Goal: Task Accomplishment & Management: Manage account settings

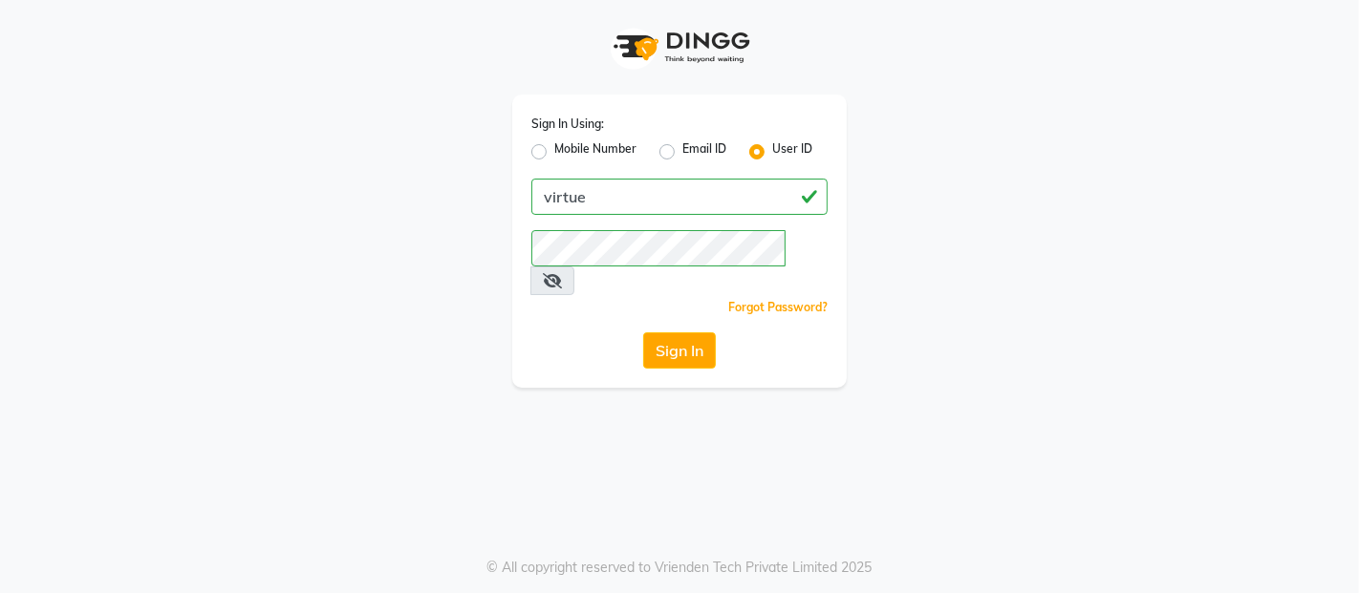
click at [702, 333] on button "Sign In" at bounding box center [679, 351] width 73 height 36
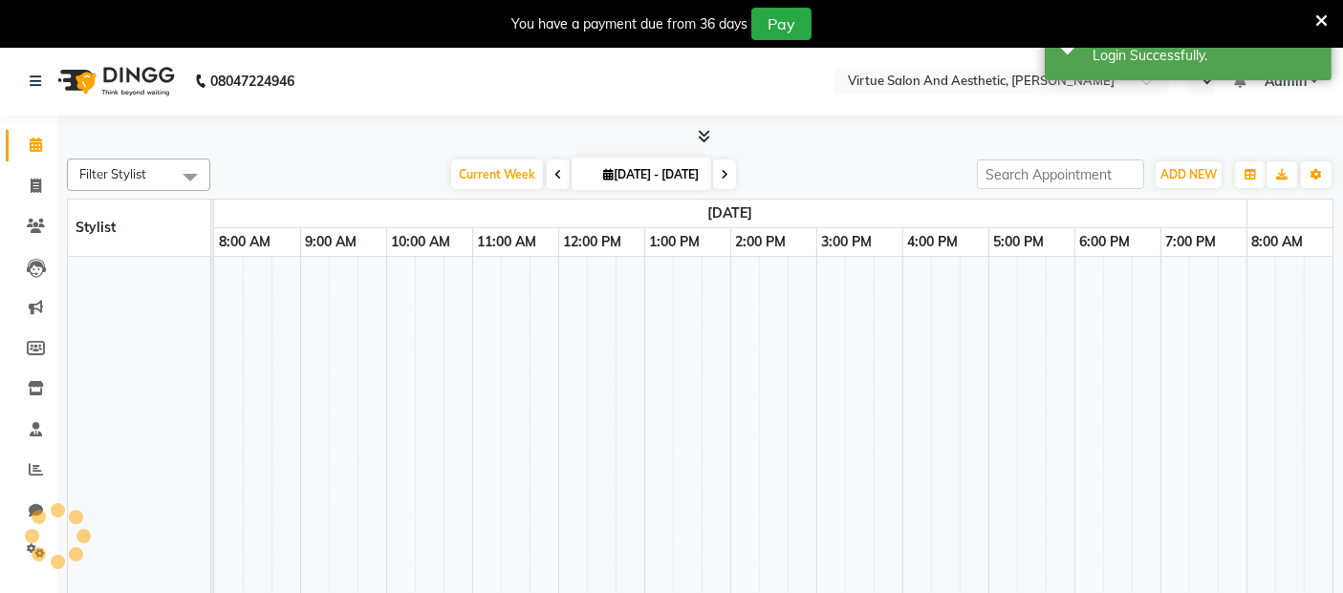
select select "en"
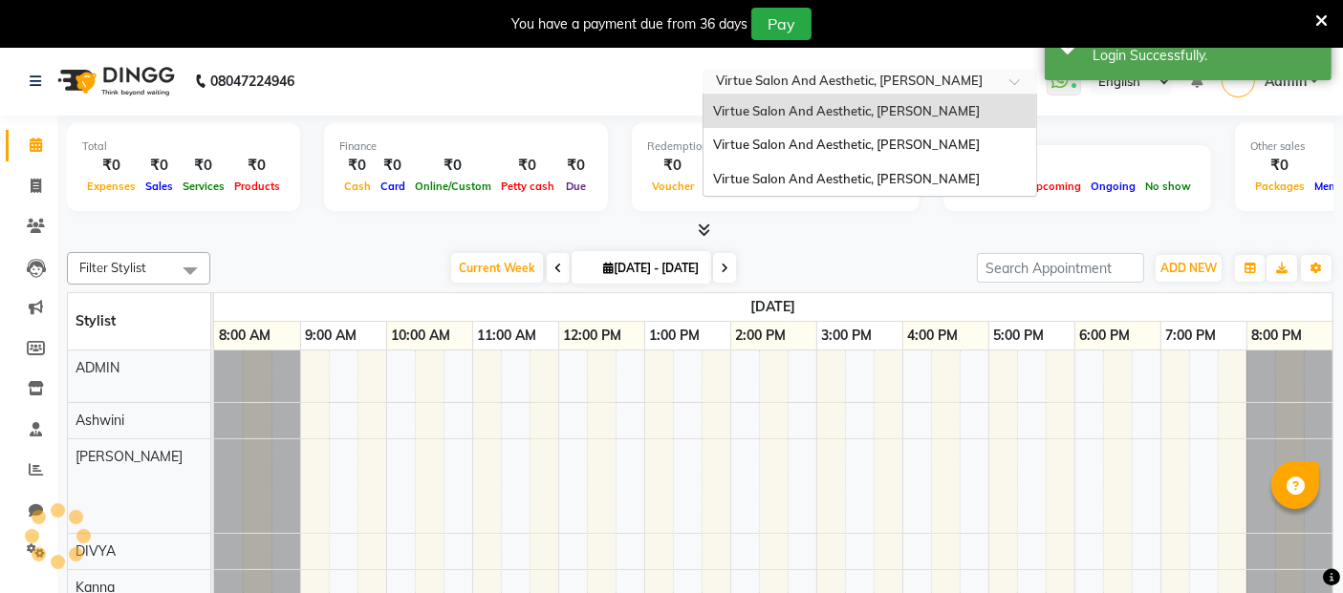
click at [853, 77] on input "text" at bounding box center [850, 83] width 277 height 19
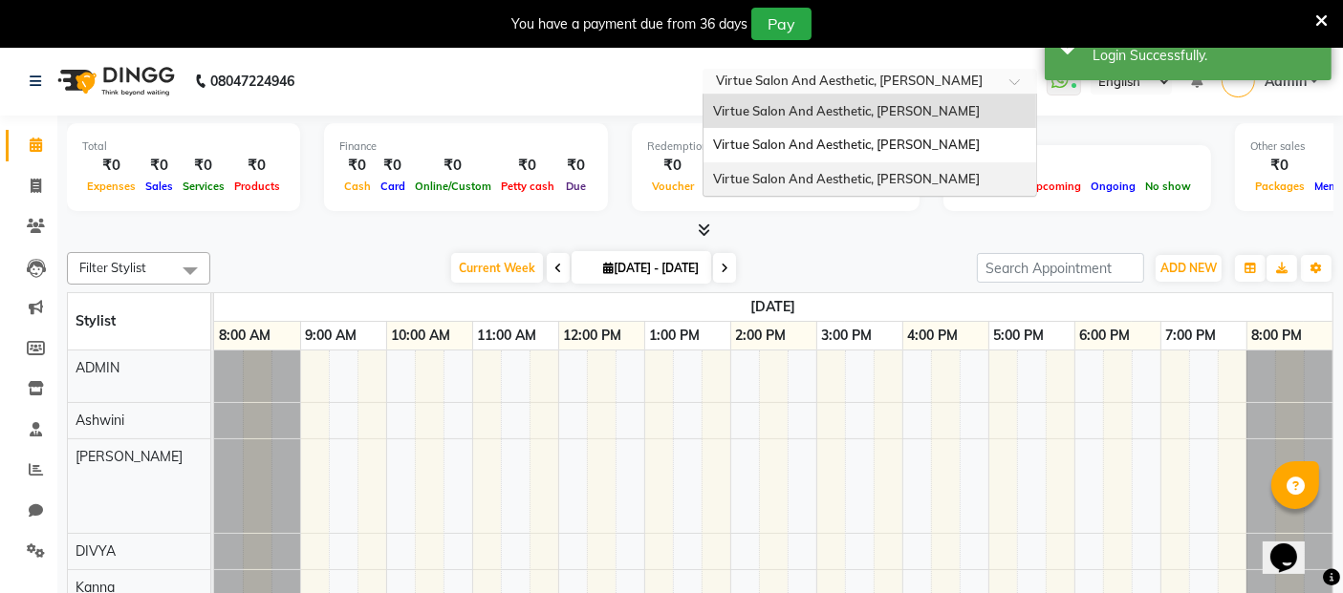
click at [867, 178] on span "Virtue Salon And Aesthetic, [PERSON_NAME]" at bounding box center [846, 178] width 267 height 15
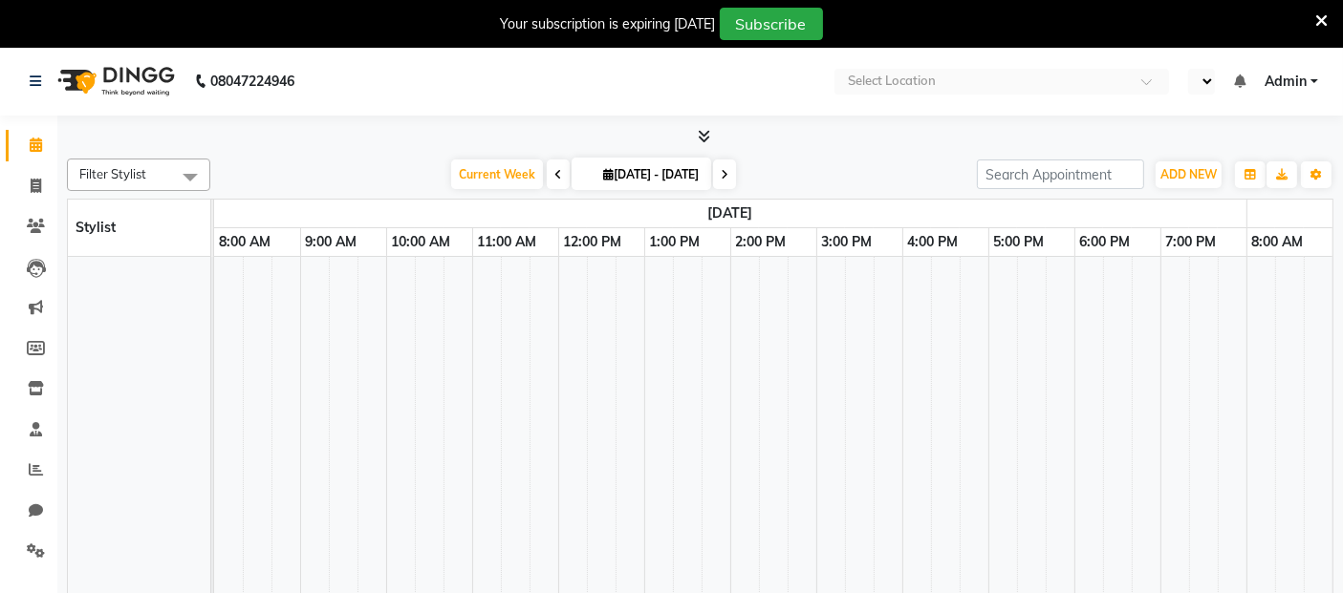
select select "en"
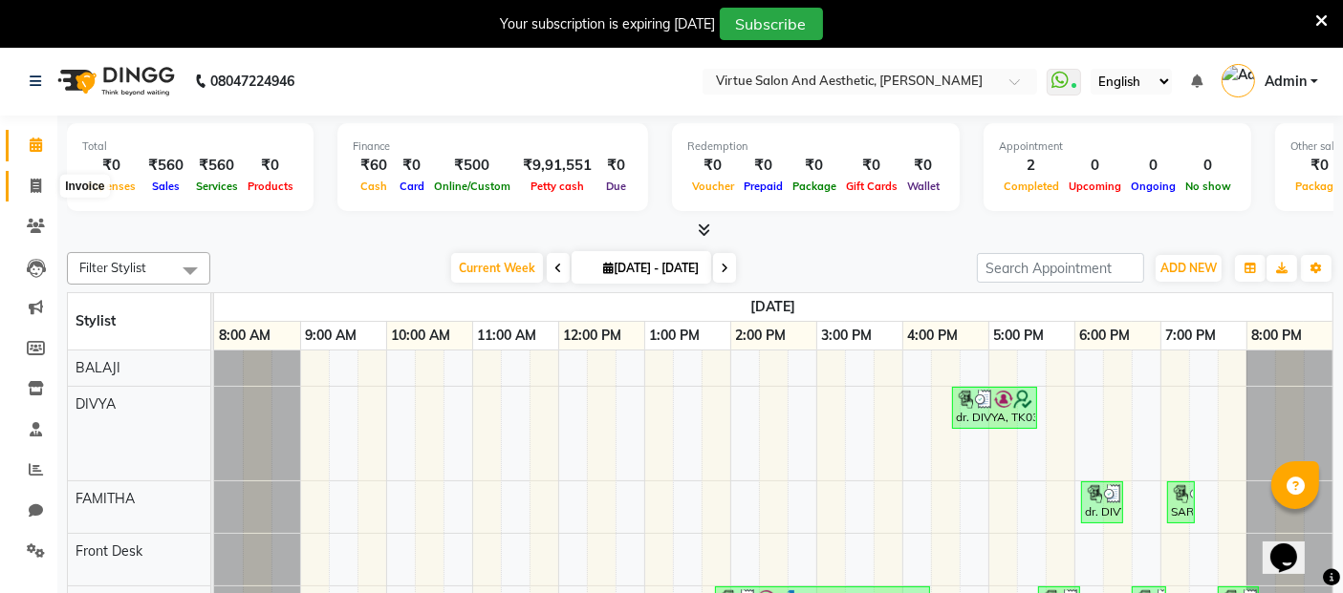
click at [32, 188] on icon at bounding box center [36, 186] width 11 height 14
select select "service"
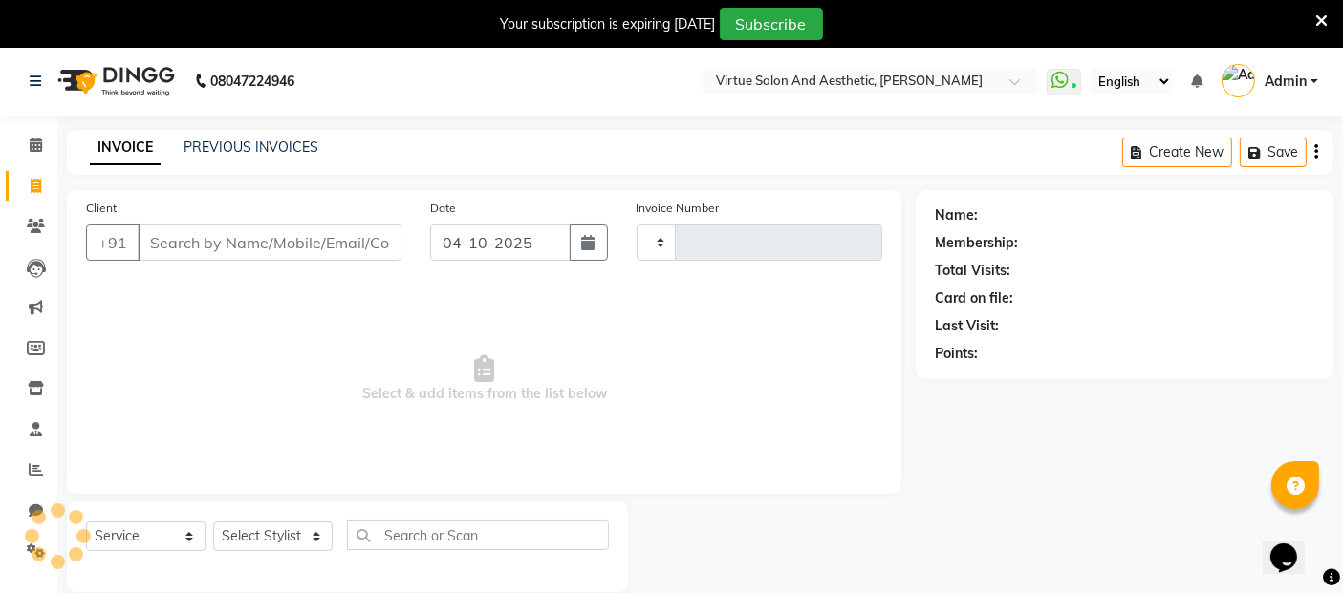
type input "1464"
select select "7053"
click at [246, 139] on link "PREVIOUS INVOICES" at bounding box center [250, 147] width 135 height 17
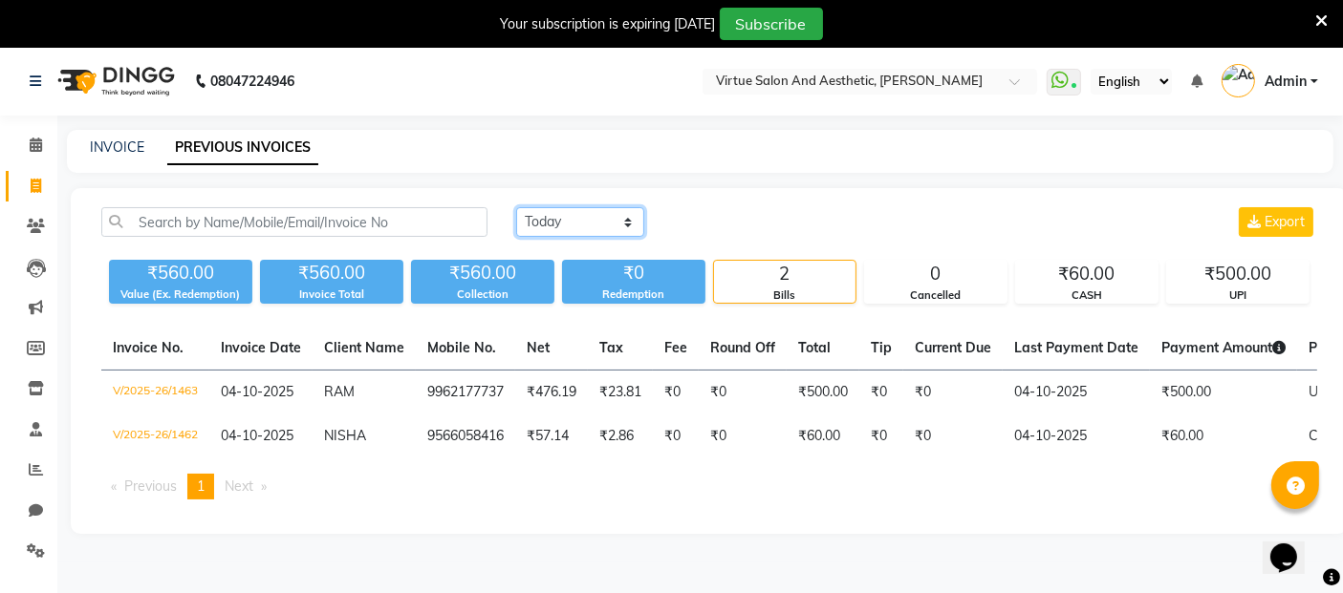
click at [575, 225] on select "Today Yesterday Custom Range" at bounding box center [580, 222] width 128 height 30
select select "range"
click at [516, 207] on select "Today Yesterday Custom Range" at bounding box center [580, 222] width 128 height 30
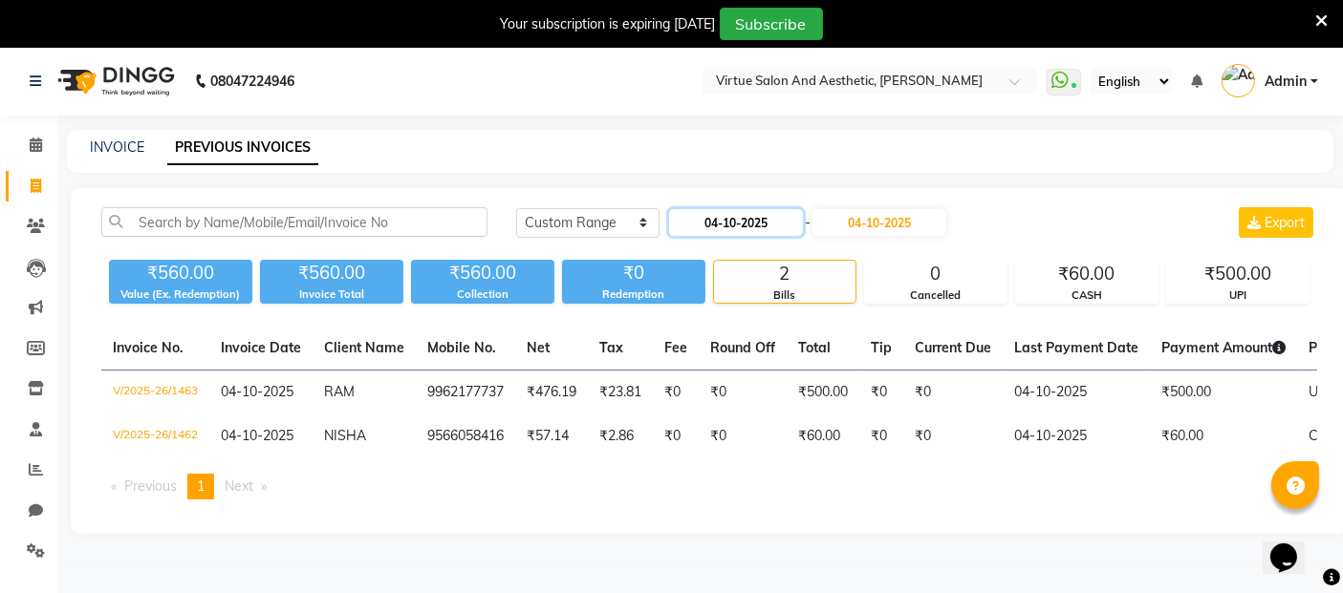
click at [772, 225] on input "04-10-2025" at bounding box center [736, 222] width 134 height 27
select select "10"
select select "2025"
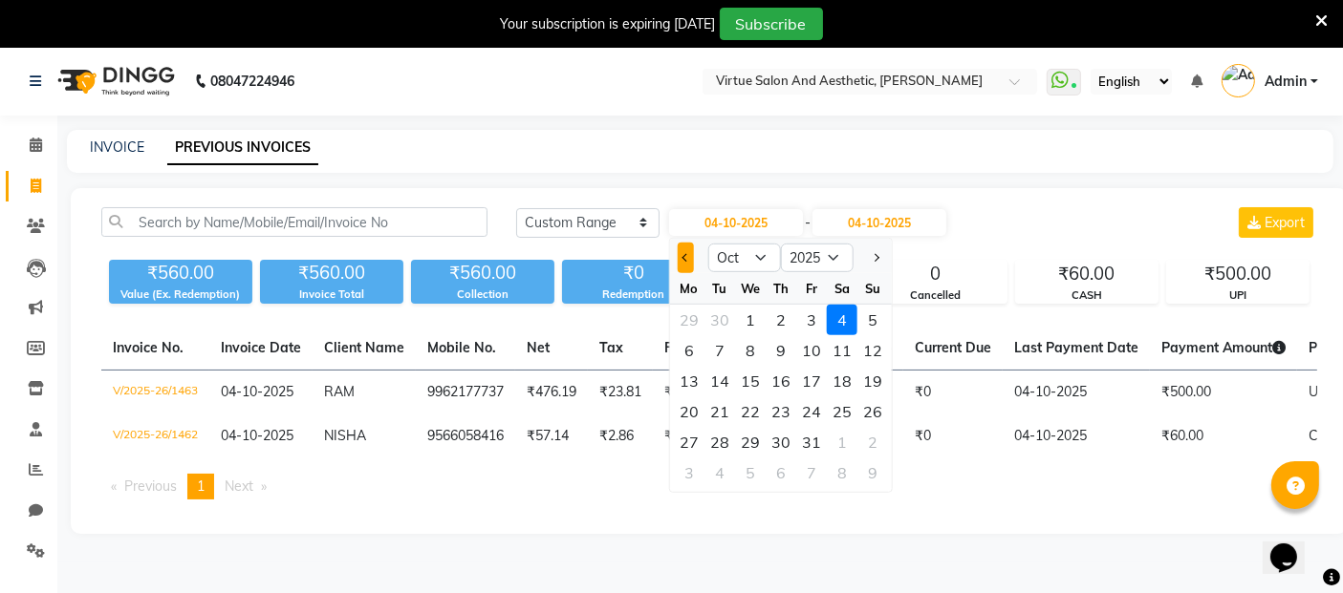
click at [678, 258] on button "Previous month" at bounding box center [686, 258] width 16 height 31
select select "9"
click at [746, 418] on div "24" at bounding box center [750, 412] width 31 height 31
type input "24-09-2025"
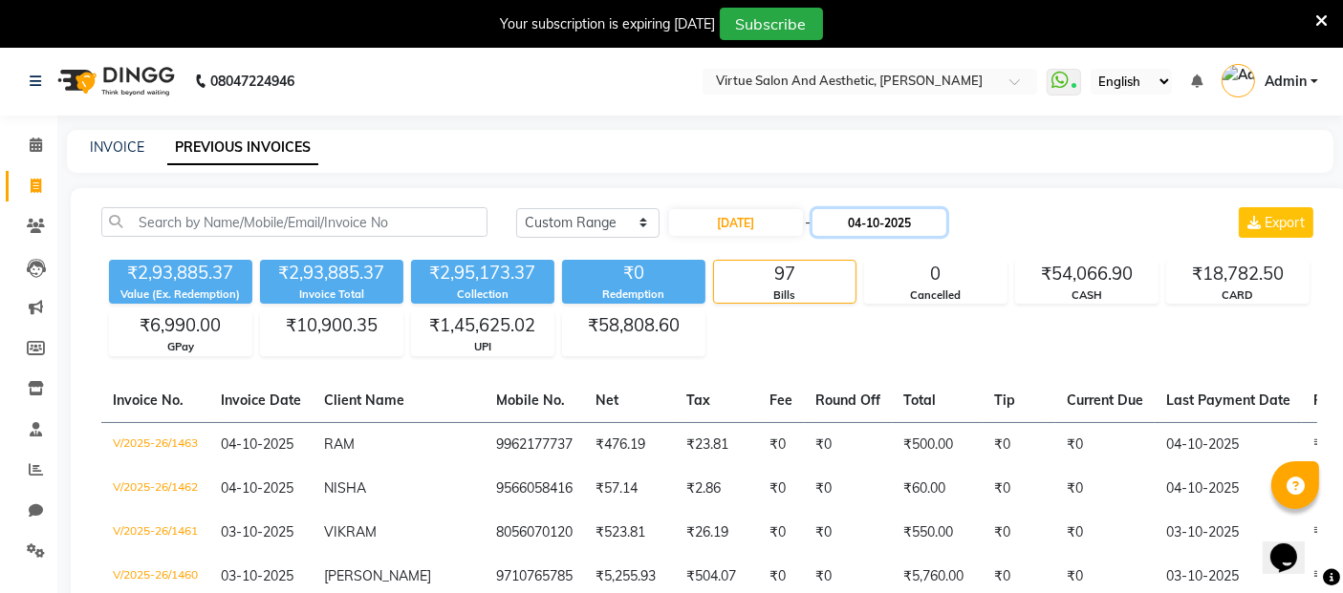
drag, startPoint x: 884, startPoint y: 218, endPoint x: 883, endPoint y: 230, distance: 12.5
click at [885, 217] on input "04-10-2025" at bounding box center [879, 222] width 134 height 27
select select "10"
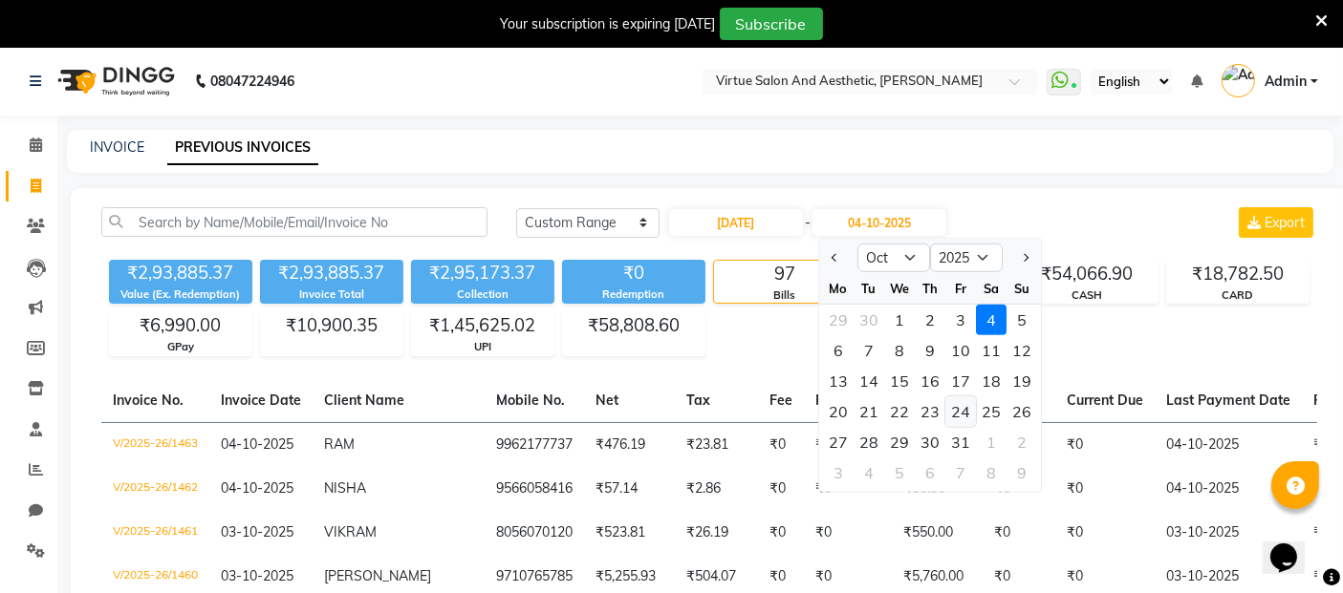
click at [954, 409] on div "24" at bounding box center [960, 412] width 31 height 31
type input "24-10-2025"
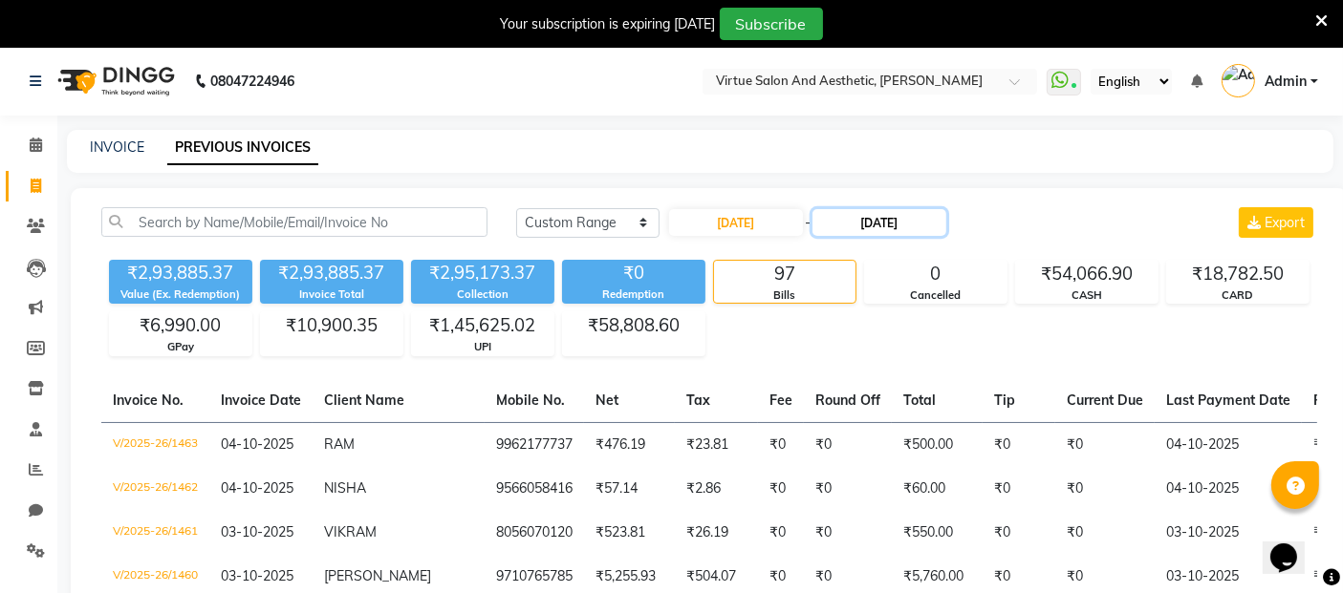
click at [857, 225] on input "24-10-2025" at bounding box center [879, 222] width 134 height 27
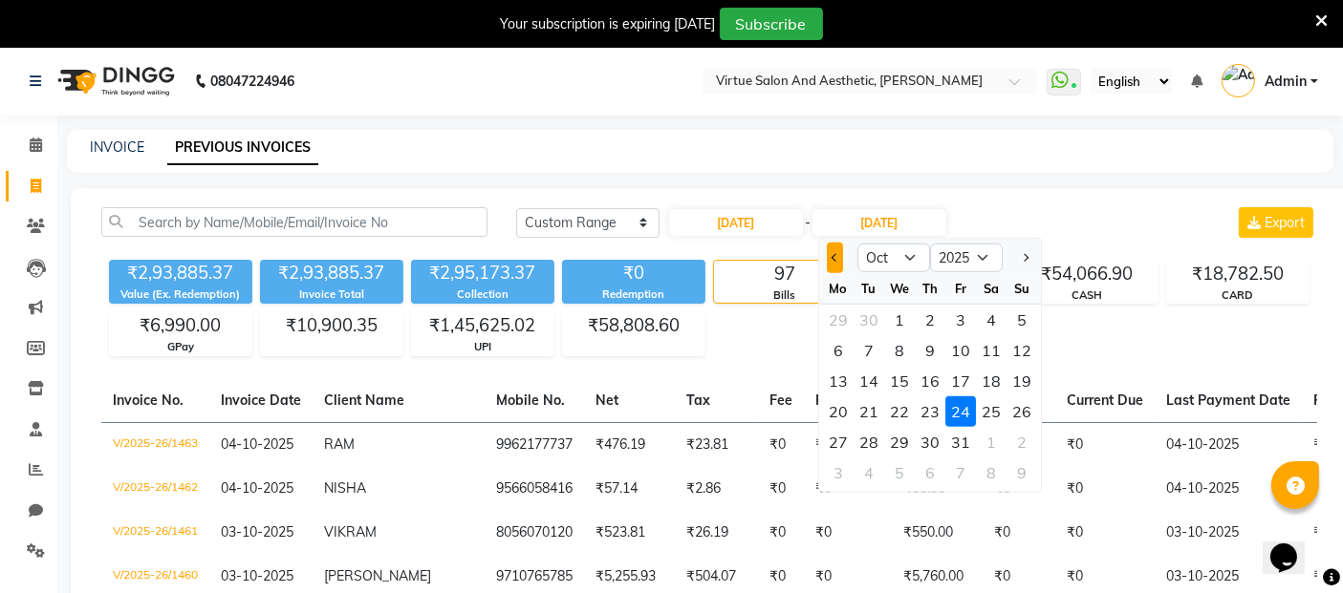
click at [835, 264] on button "Previous month" at bounding box center [835, 258] width 16 height 31
select select "9"
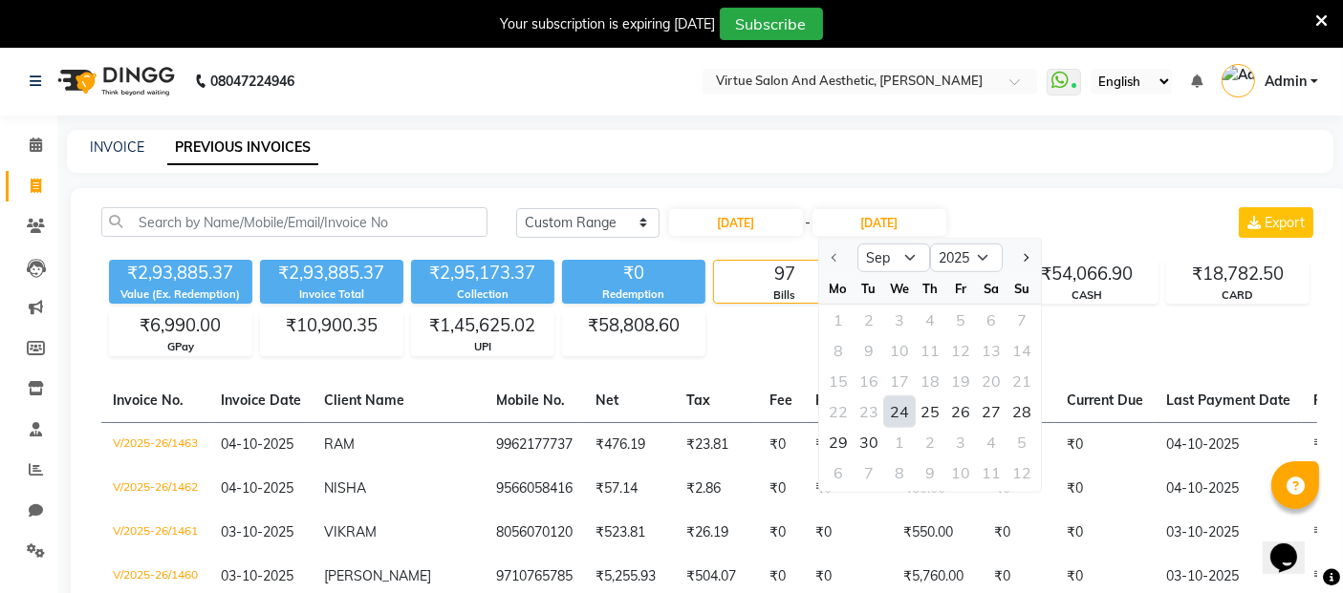
click at [899, 419] on div "24" at bounding box center [899, 412] width 31 height 31
type input "24-09-2025"
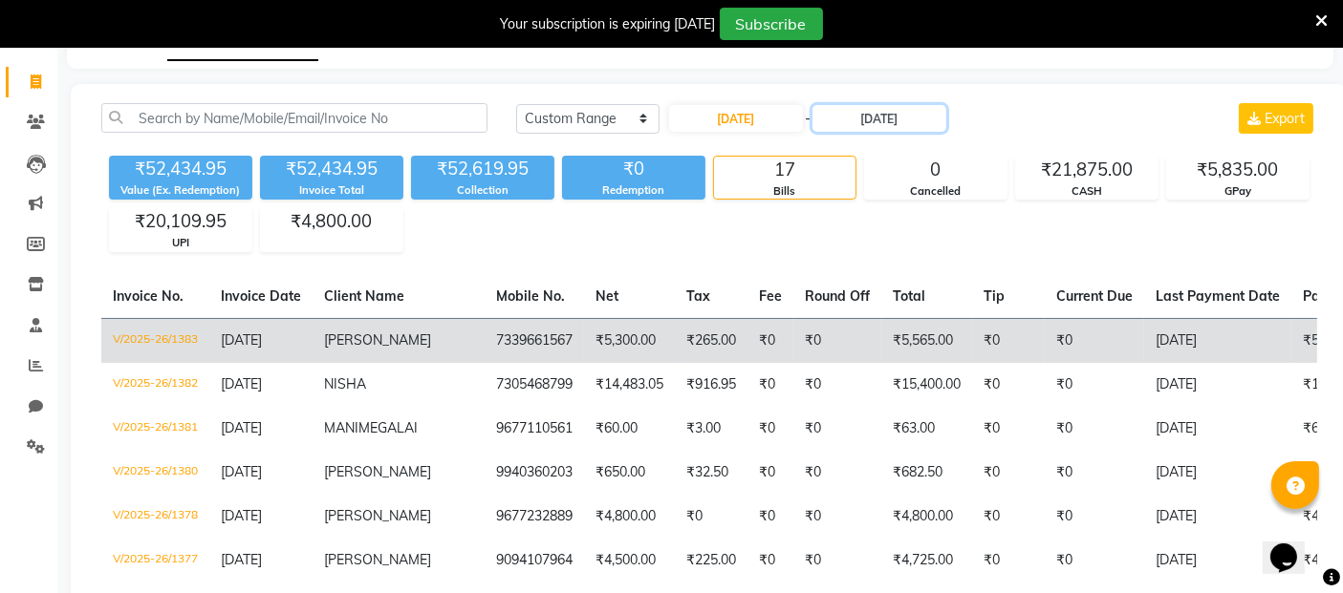
scroll to position [106, 0]
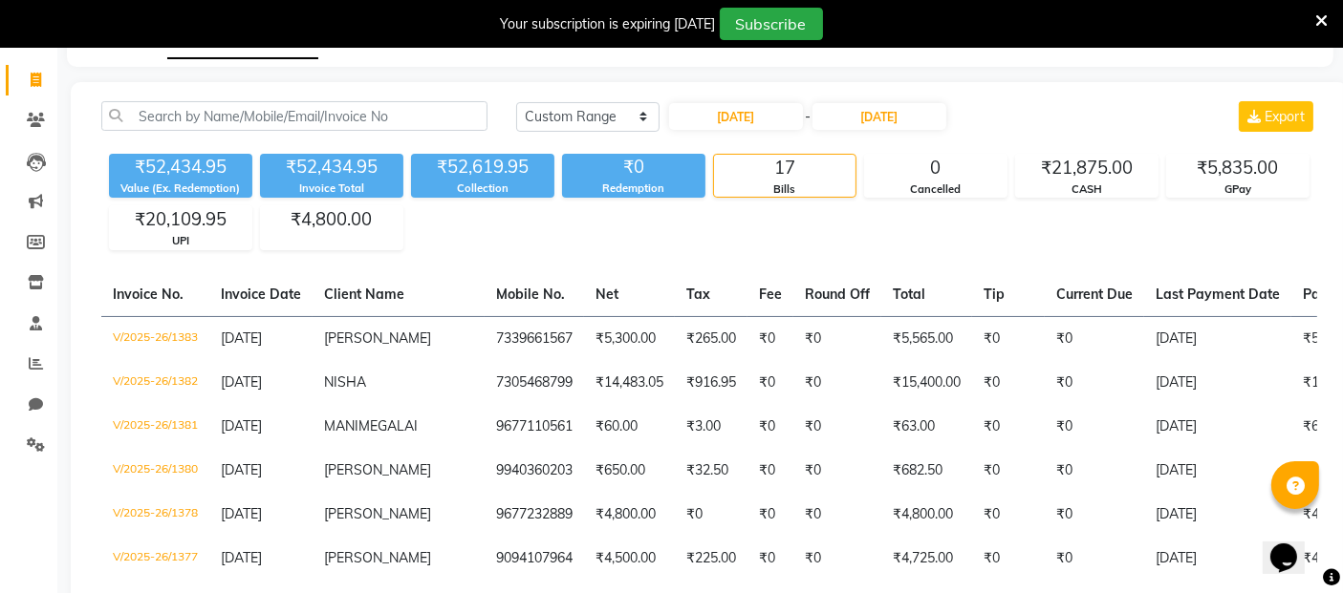
click at [1045, 113] on div "Today Yesterday Custom Range 24-09-2025 - 24-09-2025 Export" at bounding box center [916, 116] width 801 height 31
click at [211, 234] on div "UPI" at bounding box center [180, 241] width 141 height 16
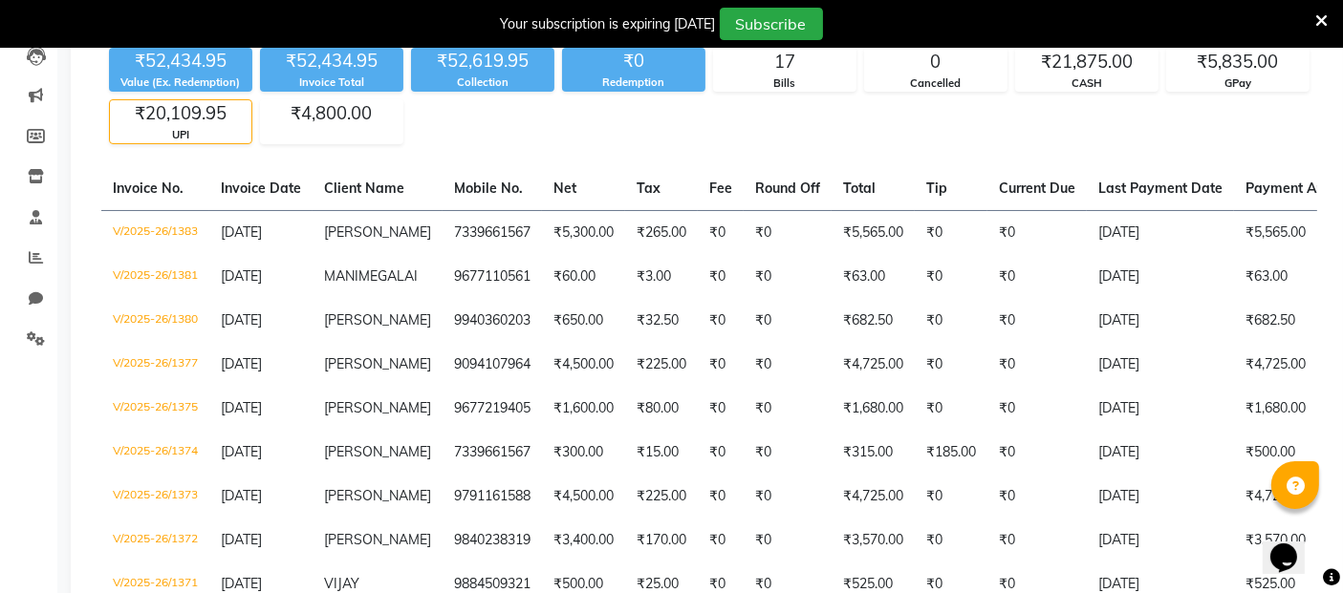
scroll to position [215, 0]
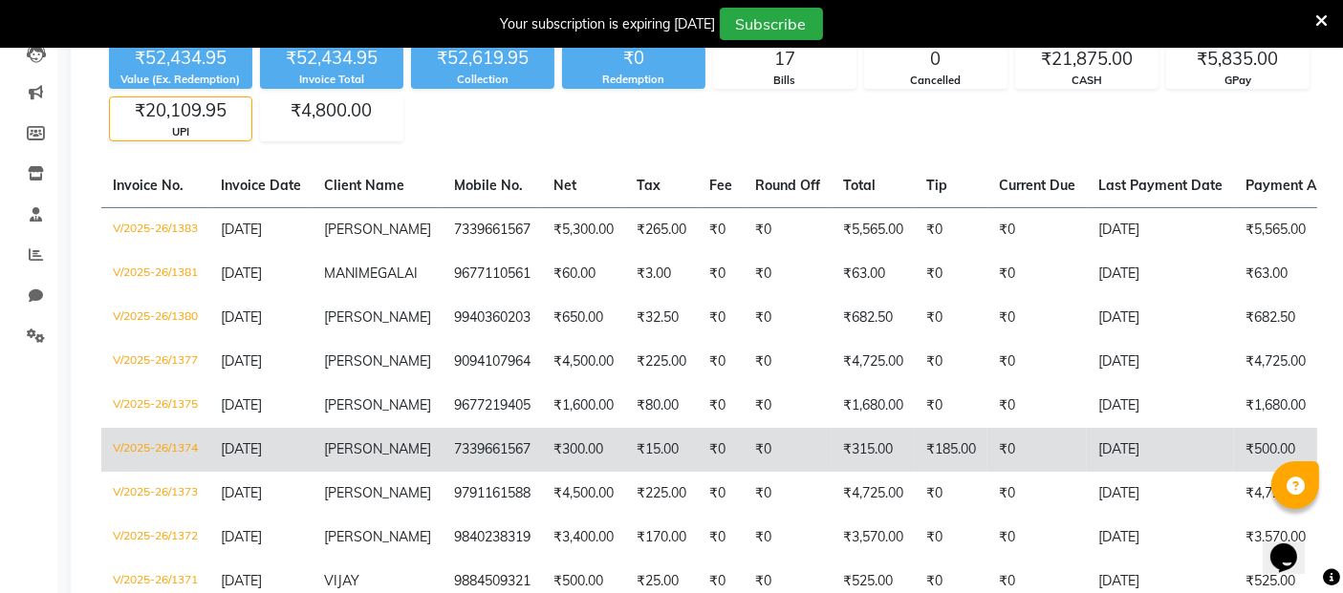
click at [191, 438] on td "V/2025-26/1374" at bounding box center [155, 450] width 108 height 44
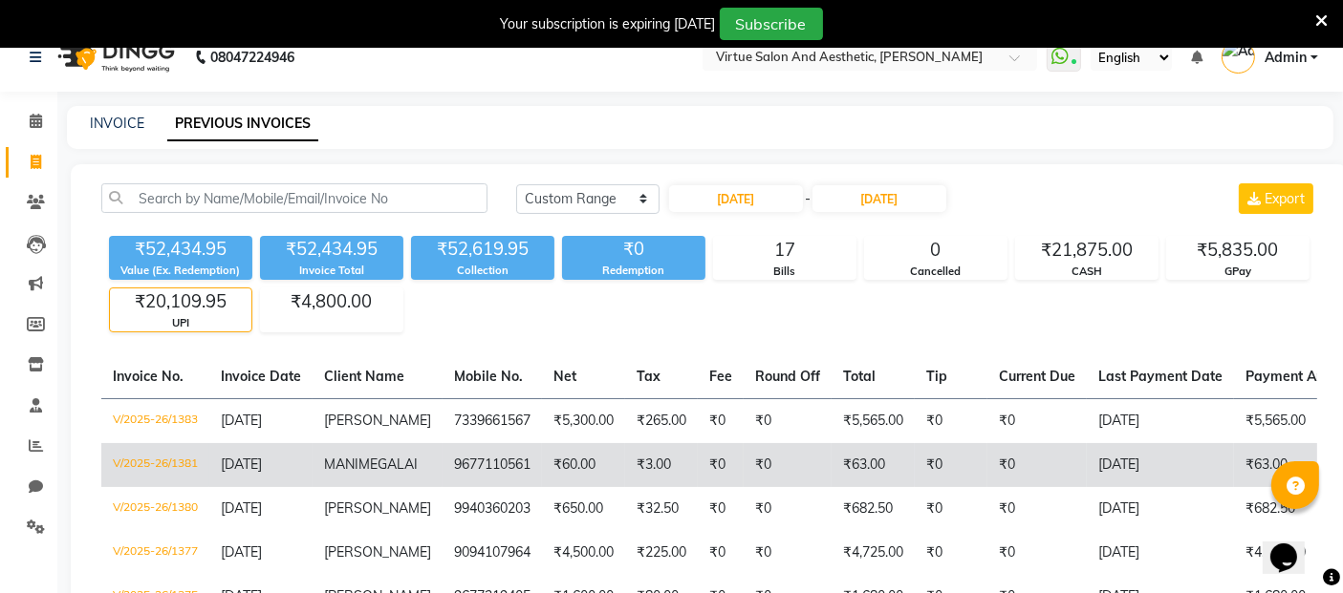
scroll to position [0, 0]
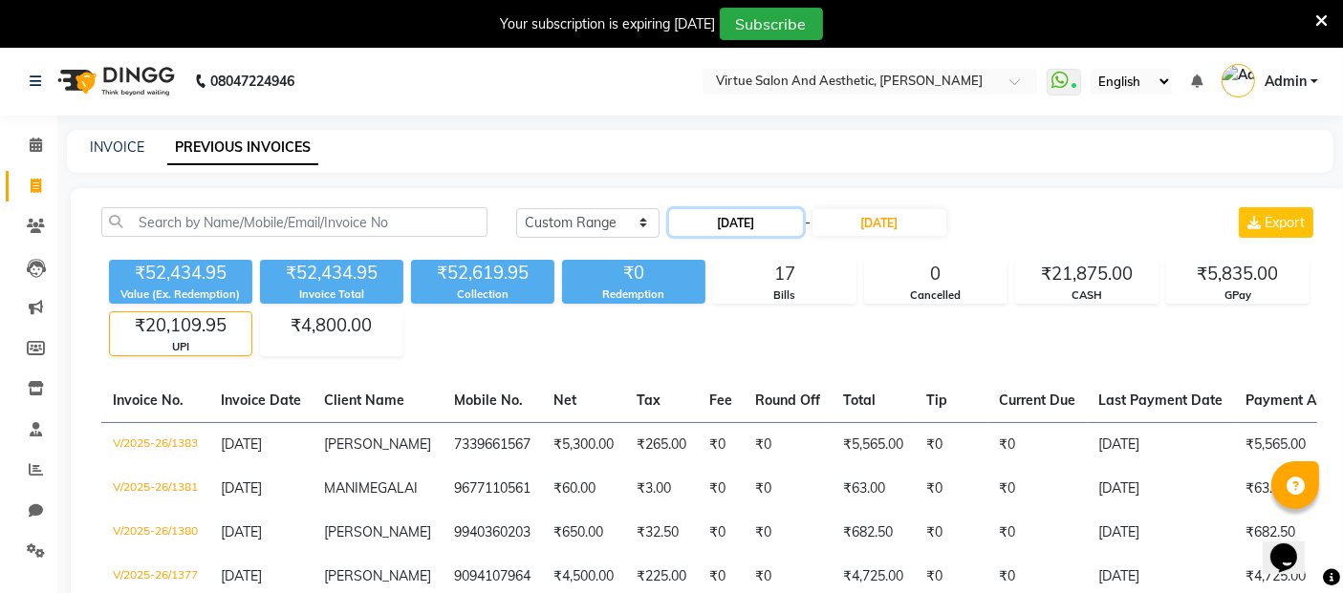
click at [736, 226] on input "24-09-2025" at bounding box center [736, 222] width 134 height 27
select select "9"
select select "2025"
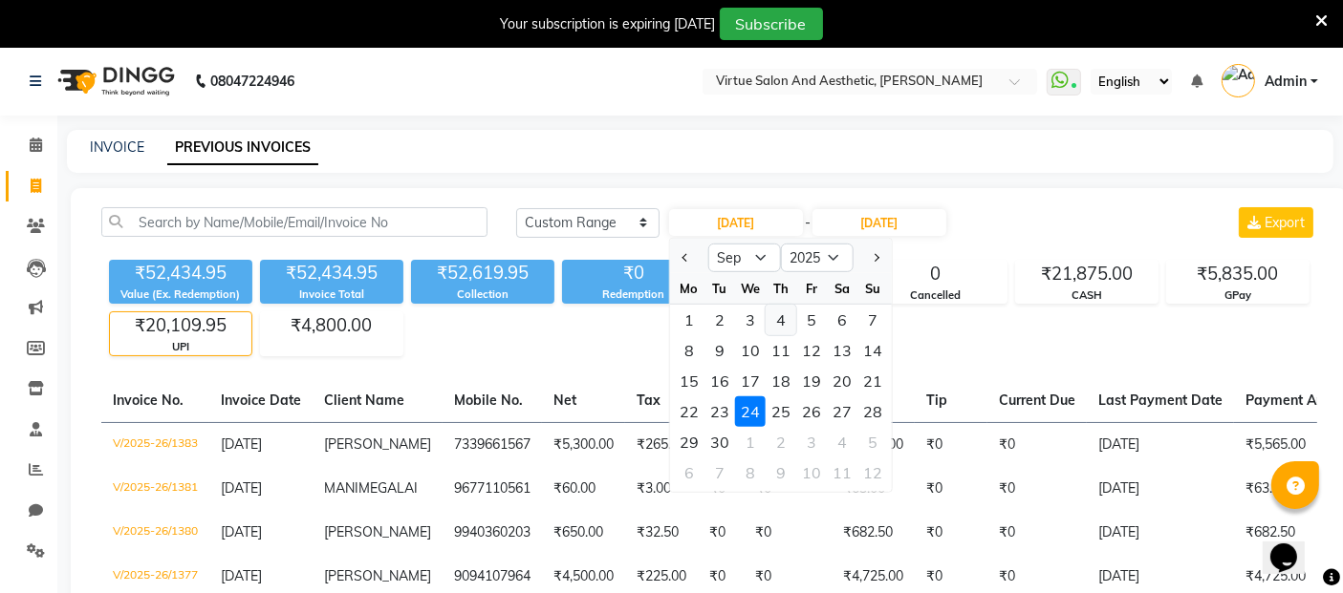
click at [785, 322] on div "4" at bounding box center [780, 320] width 31 height 31
type input "04-09-2025"
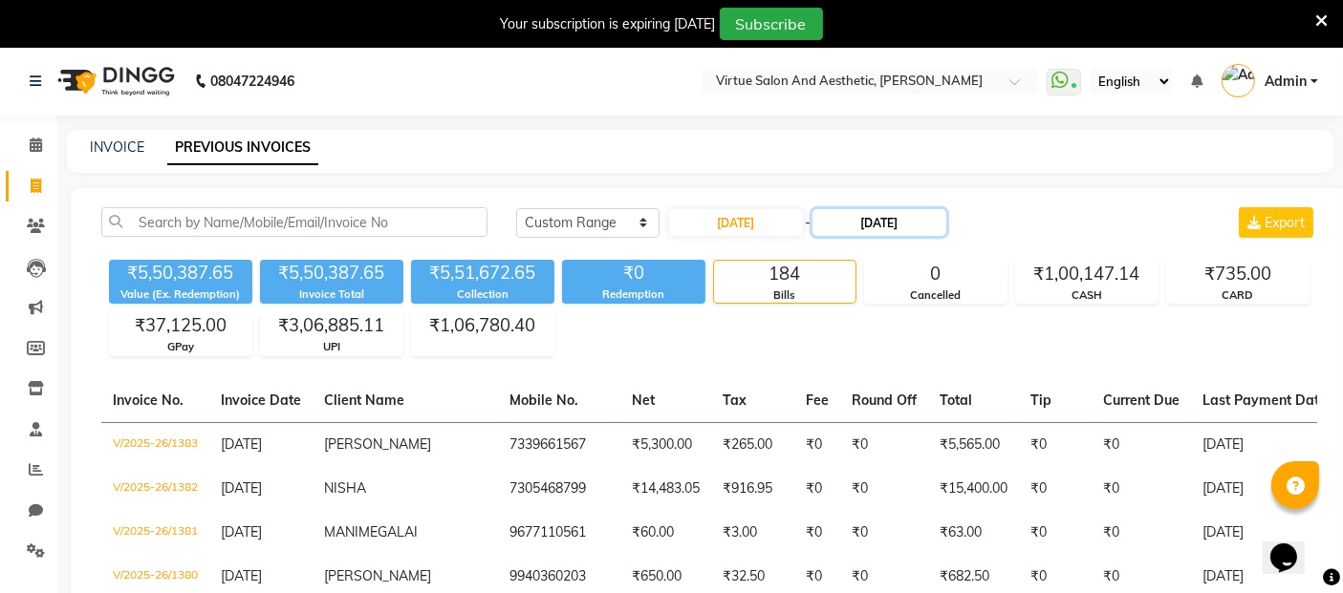
click at [889, 223] on input "24-09-2025" at bounding box center [879, 222] width 134 height 27
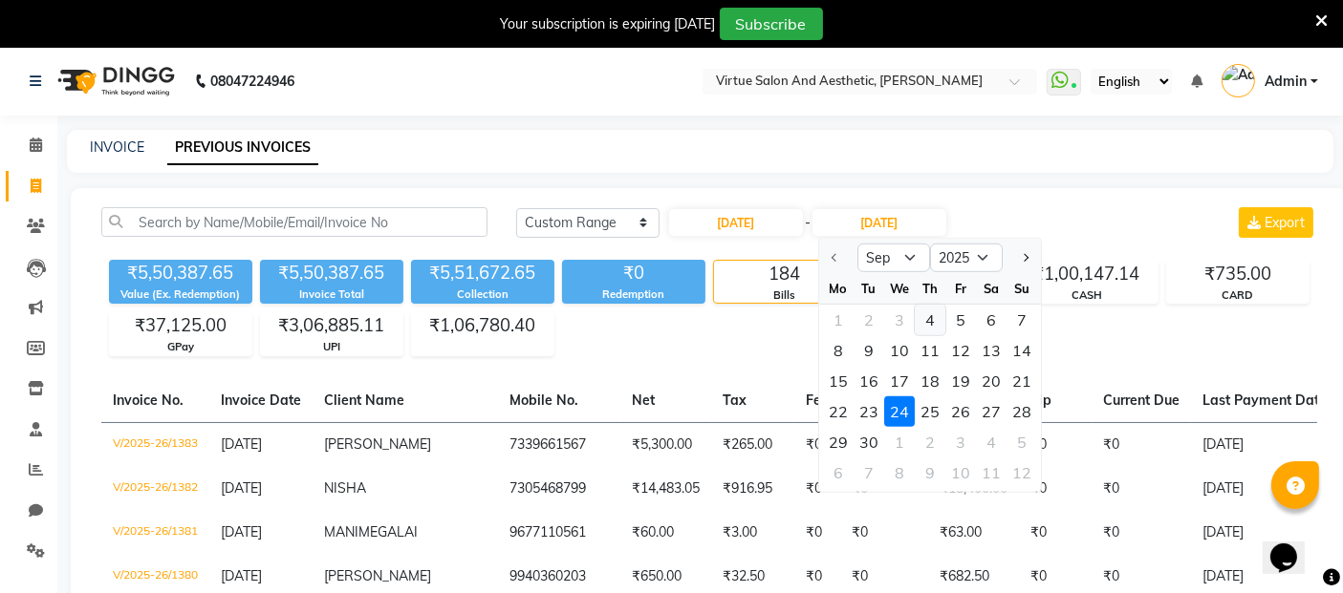
click at [929, 321] on div "4" at bounding box center [930, 320] width 31 height 31
type input "04-09-2025"
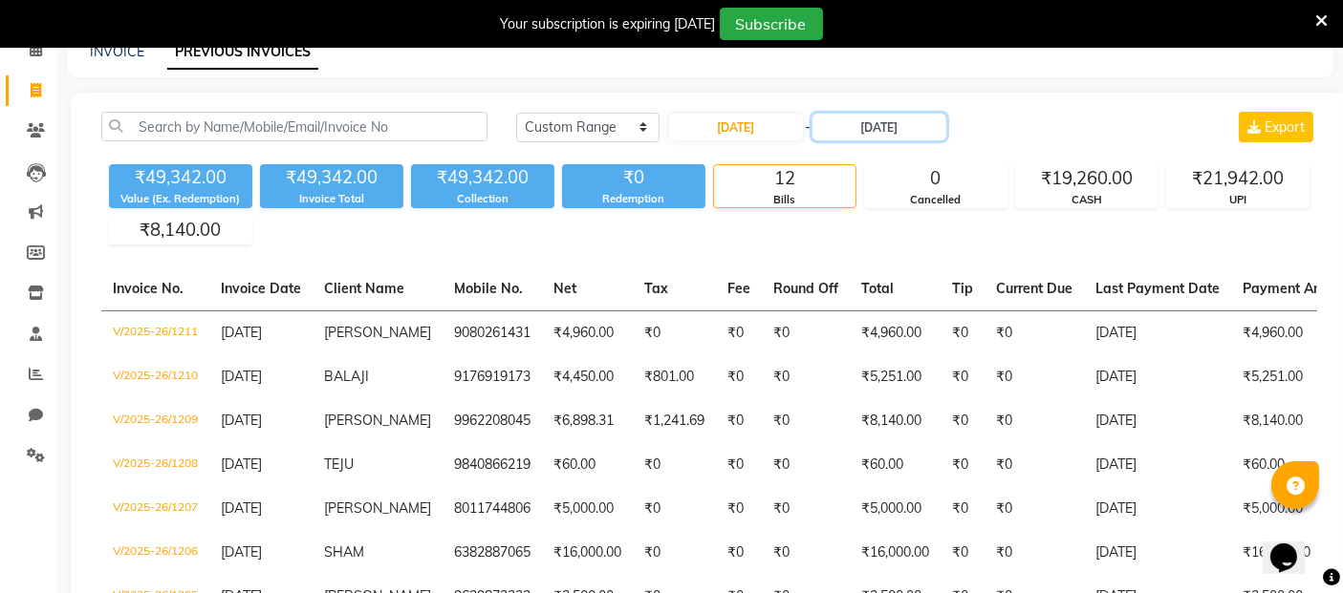
scroll to position [106, 0]
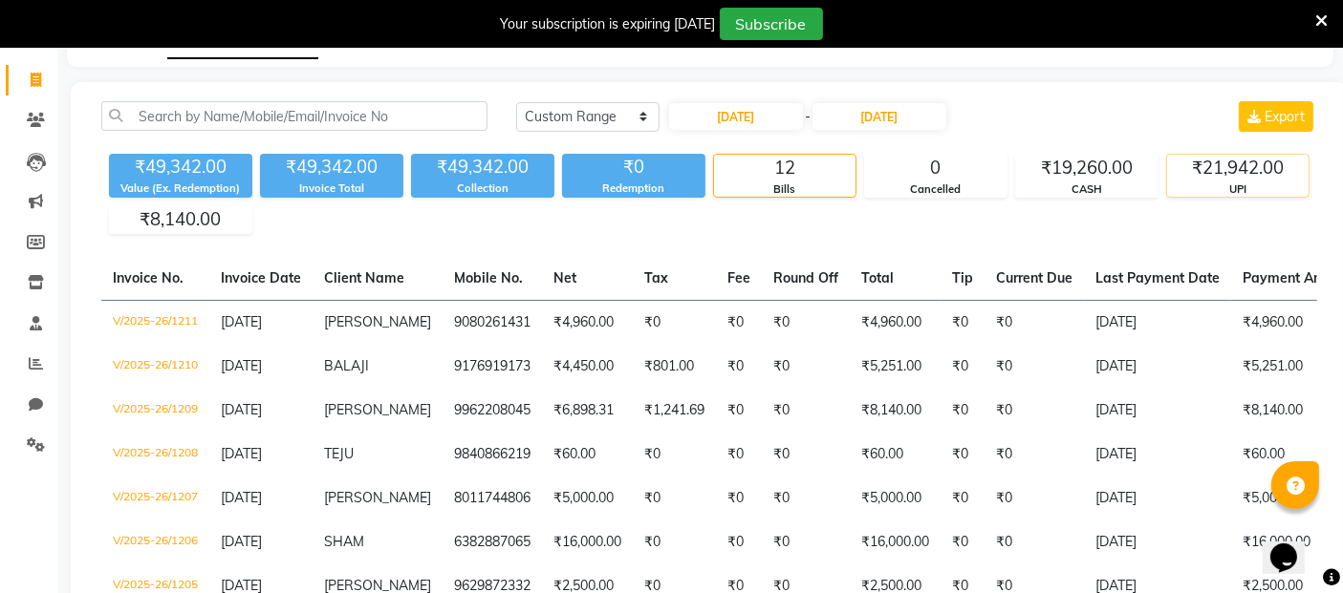
click at [1253, 177] on div "₹21,942.00" at bounding box center [1237, 168] width 141 height 27
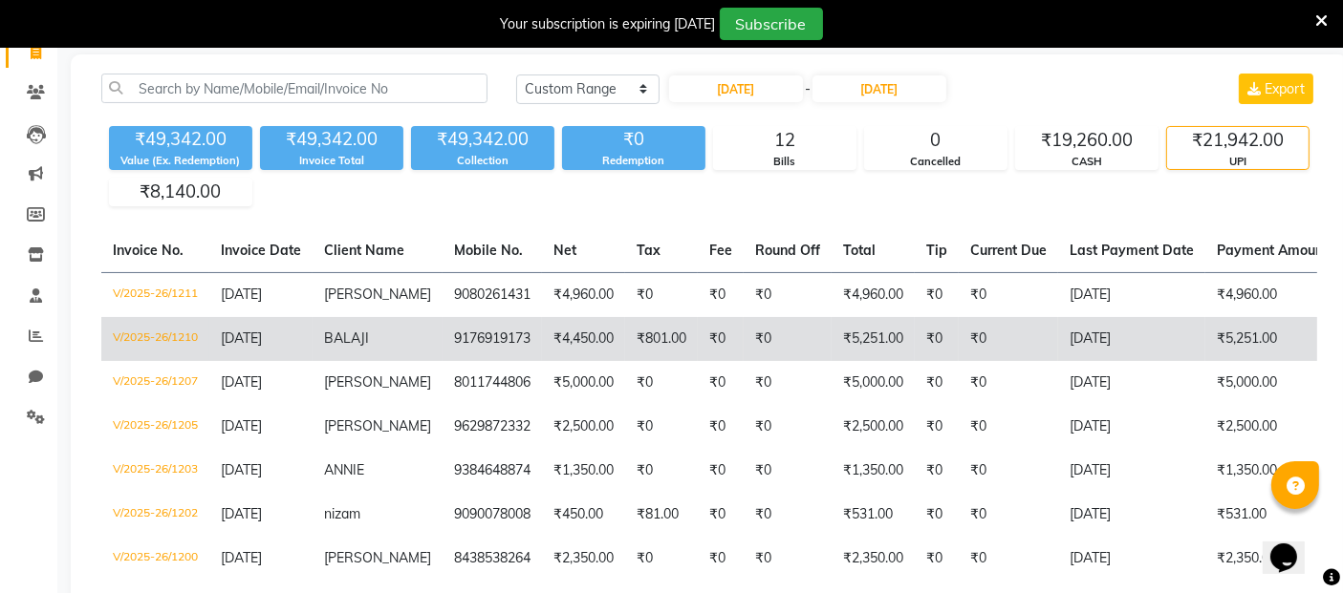
scroll to position [0, 0]
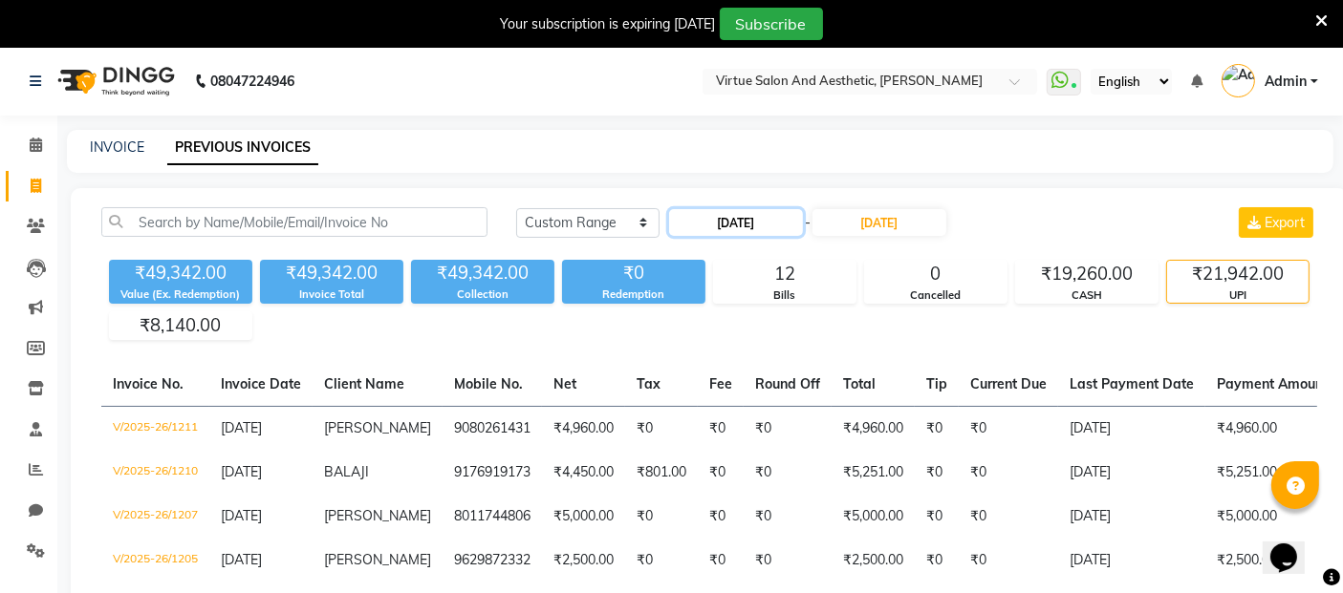
click at [724, 225] on input "04-09-2025" at bounding box center [736, 222] width 134 height 27
select select "9"
select select "2025"
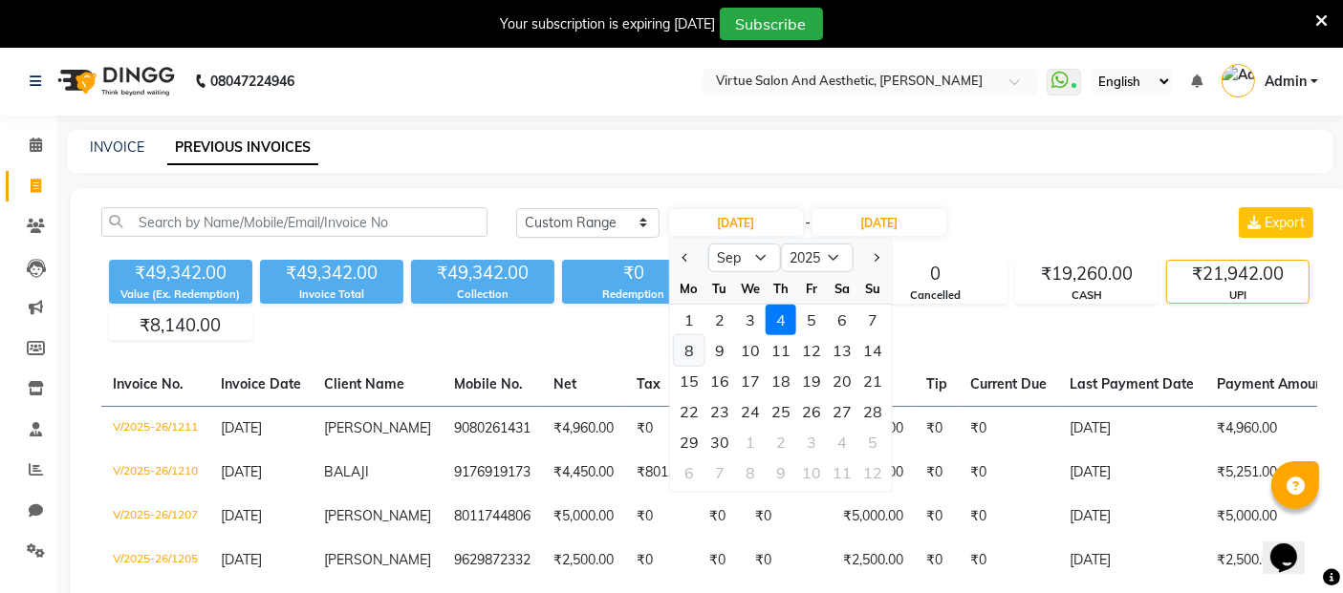
click at [694, 351] on div "8" at bounding box center [689, 350] width 31 height 31
type input "[DATE]"
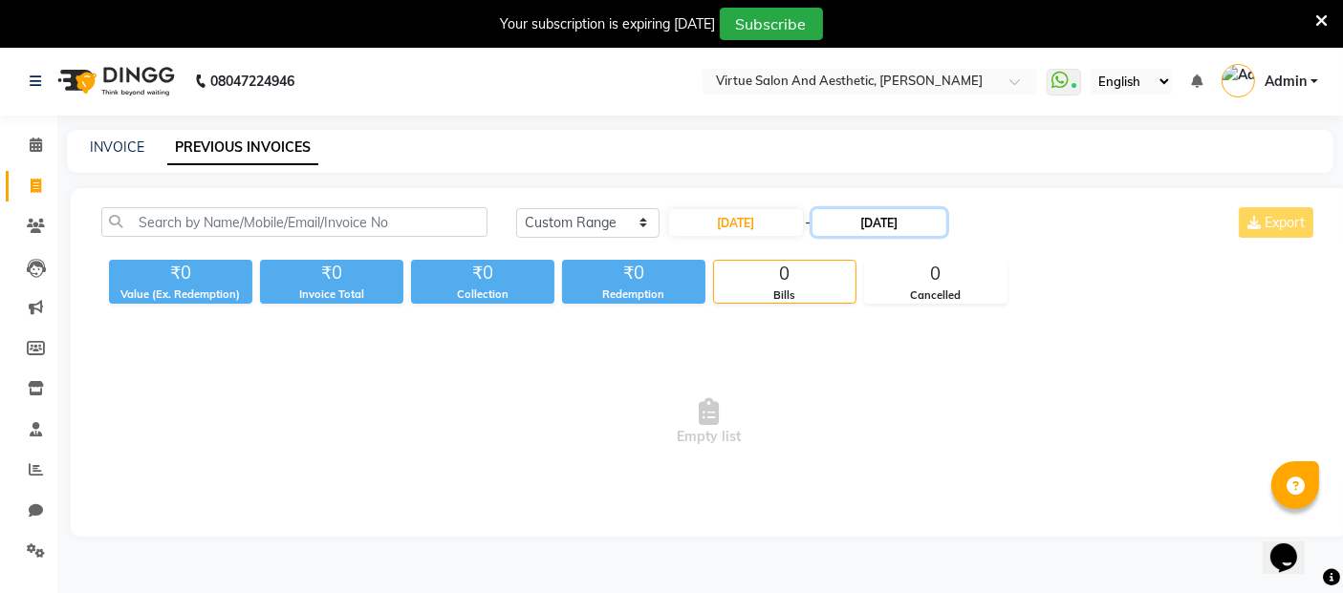
click at [910, 220] on input "04-09-2025" at bounding box center [879, 222] width 134 height 27
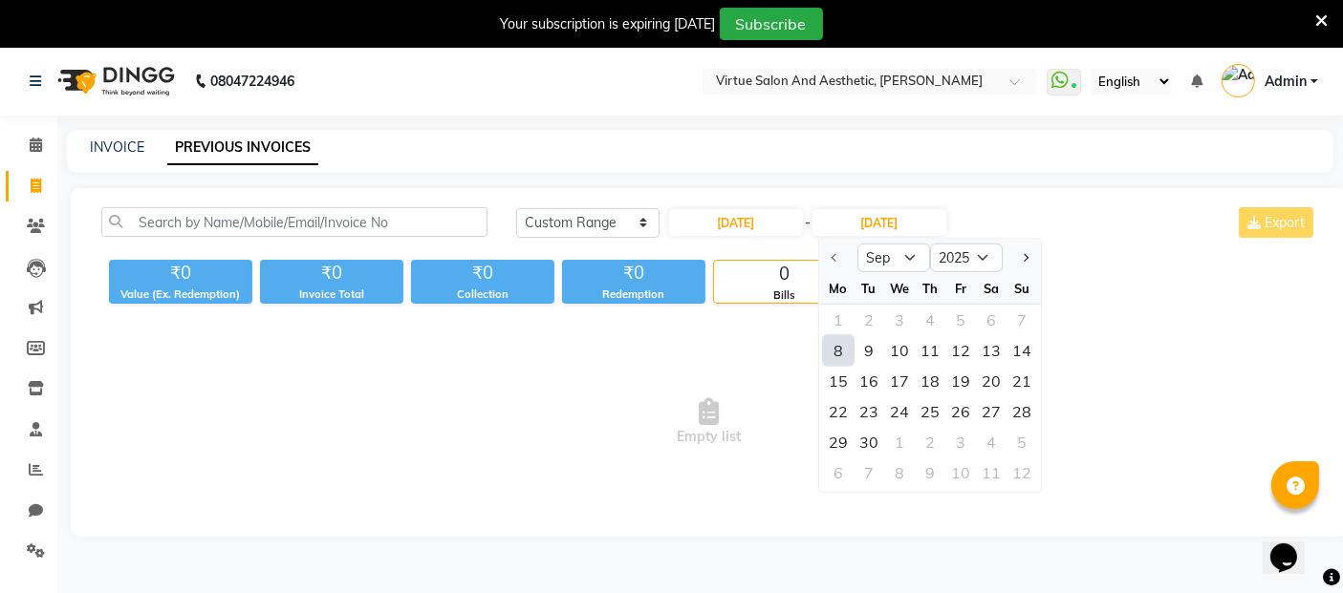
click at [841, 349] on div "8" at bounding box center [838, 350] width 31 height 31
type input "[DATE]"
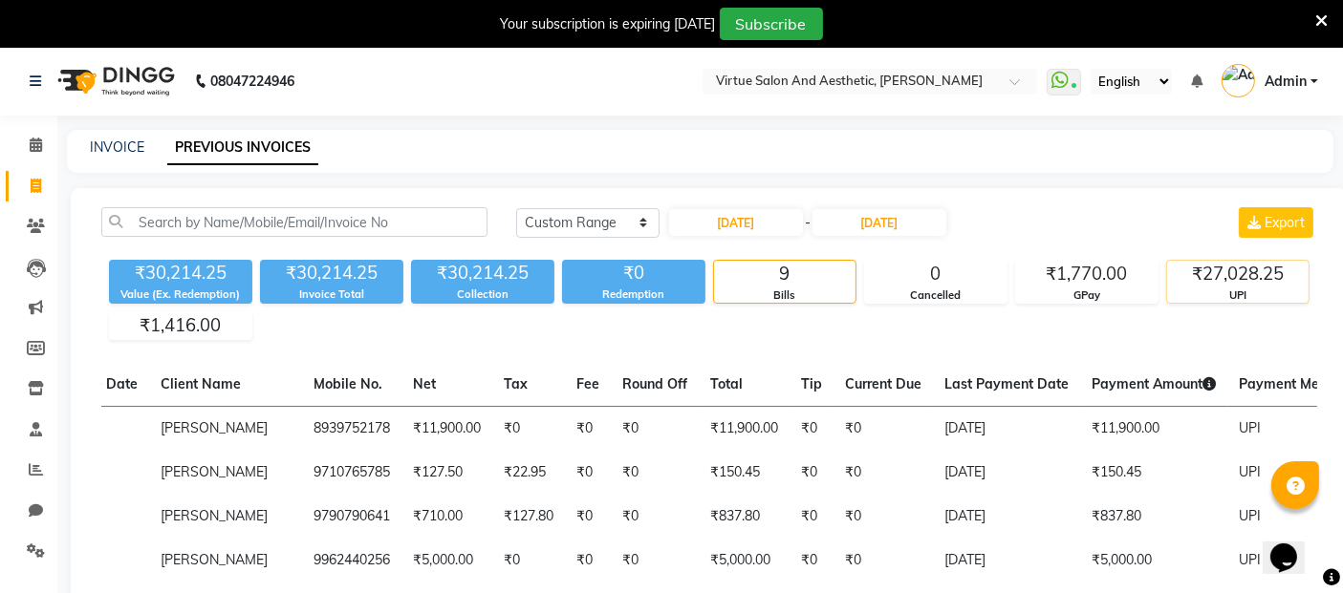
click at [1242, 264] on div "₹27,028.25" at bounding box center [1237, 274] width 141 height 27
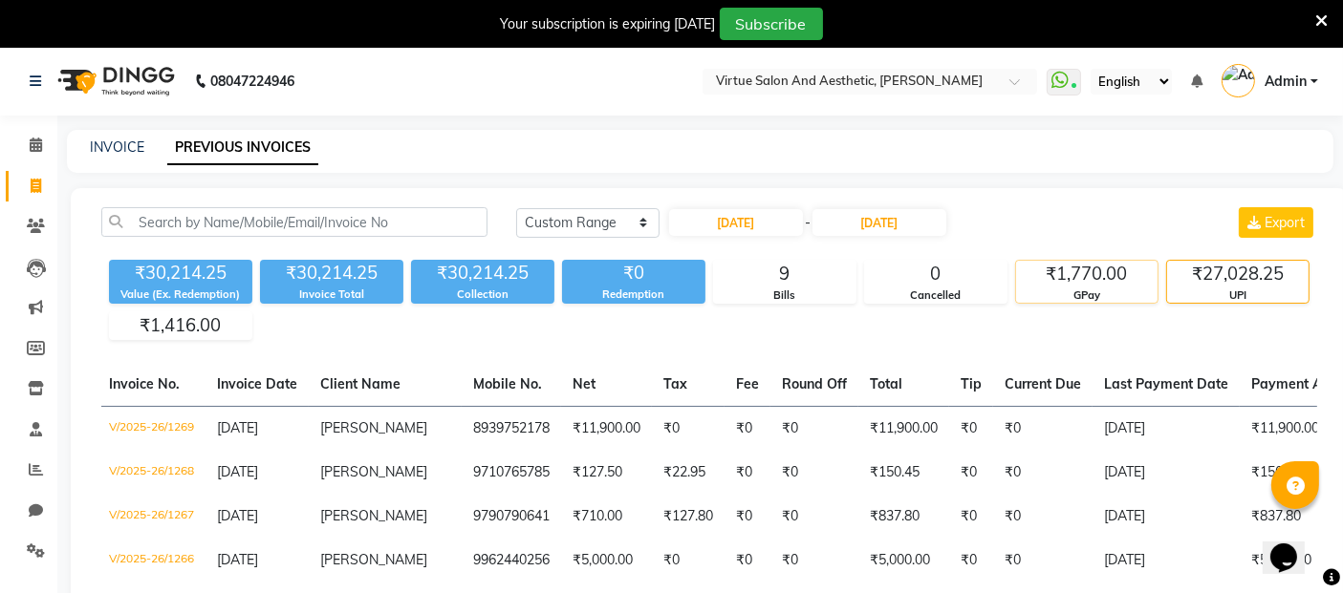
click at [1100, 281] on div "₹1,770.00" at bounding box center [1086, 274] width 141 height 27
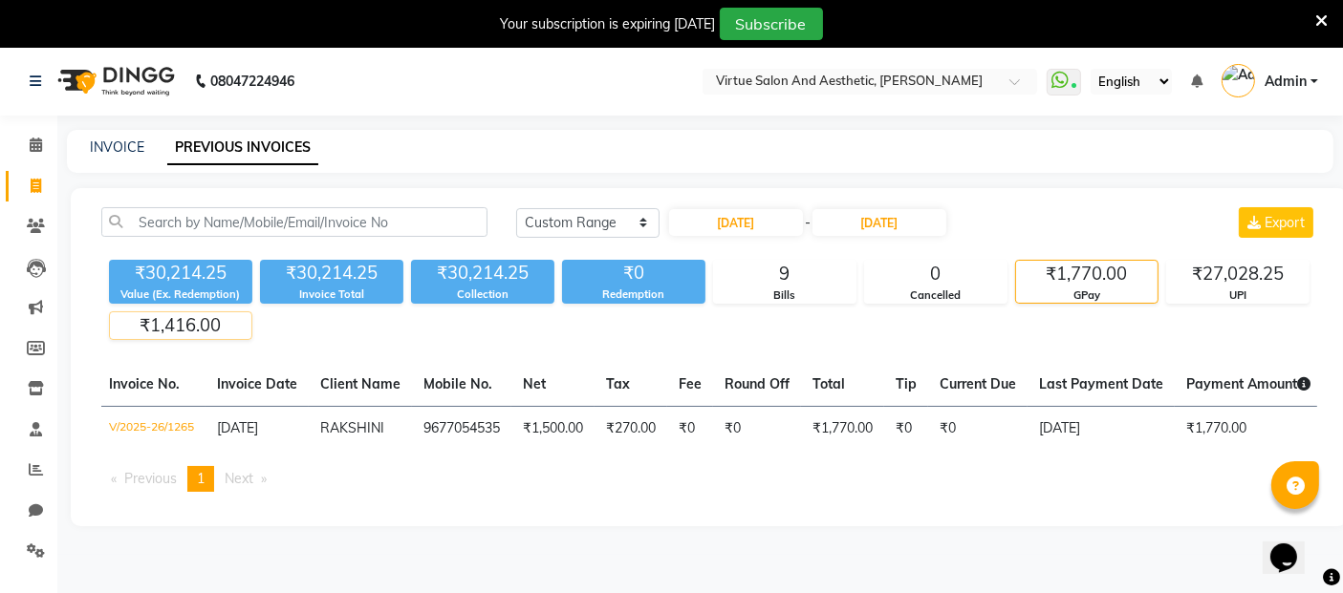
click at [205, 328] on div "₹1,416.00" at bounding box center [180, 325] width 141 height 27
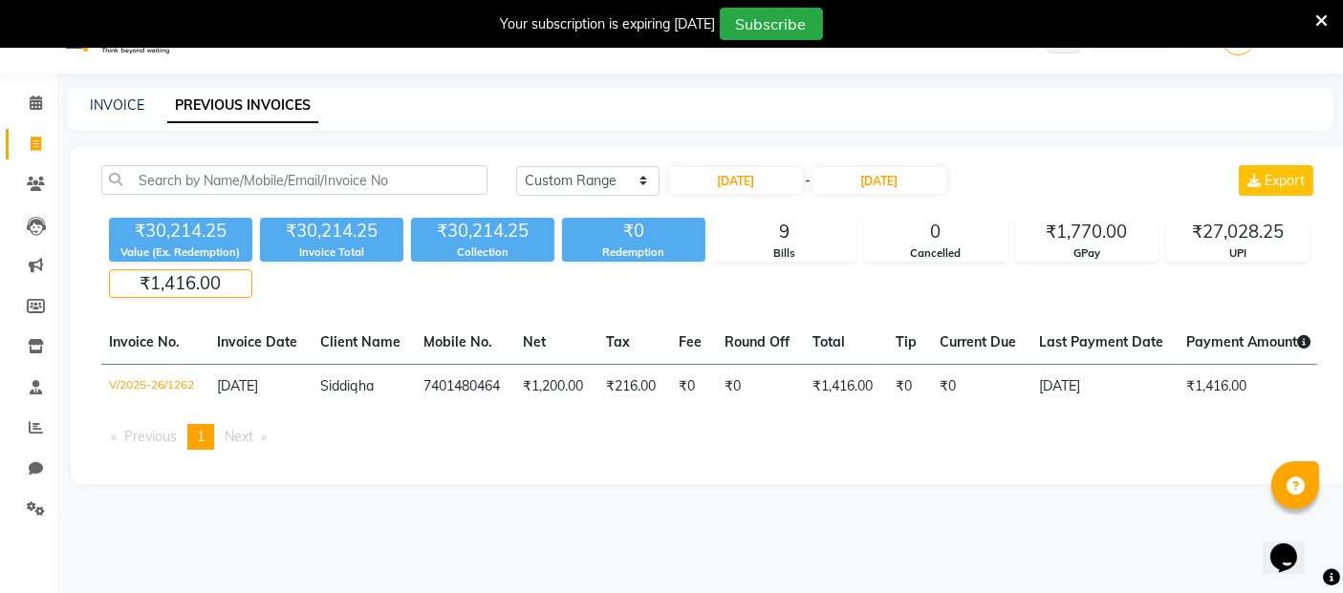
scroll to position [46, 0]
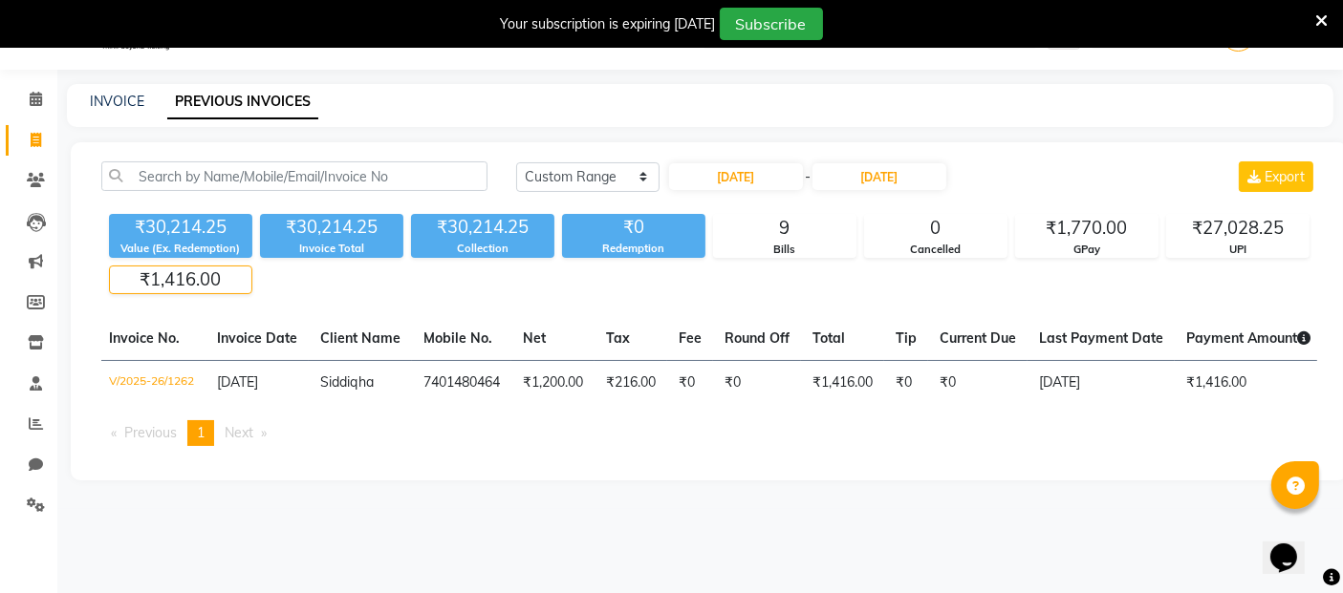
click at [196, 282] on div "₹1,416.00" at bounding box center [180, 280] width 141 height 27
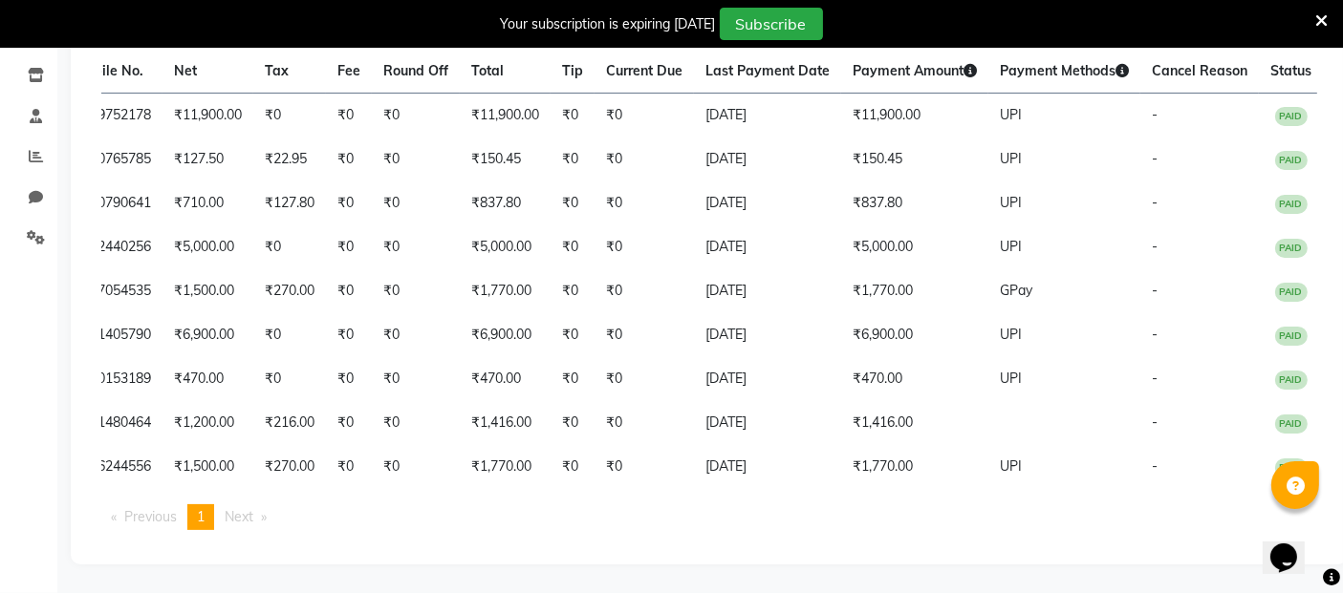
scroll to position [0, 422]
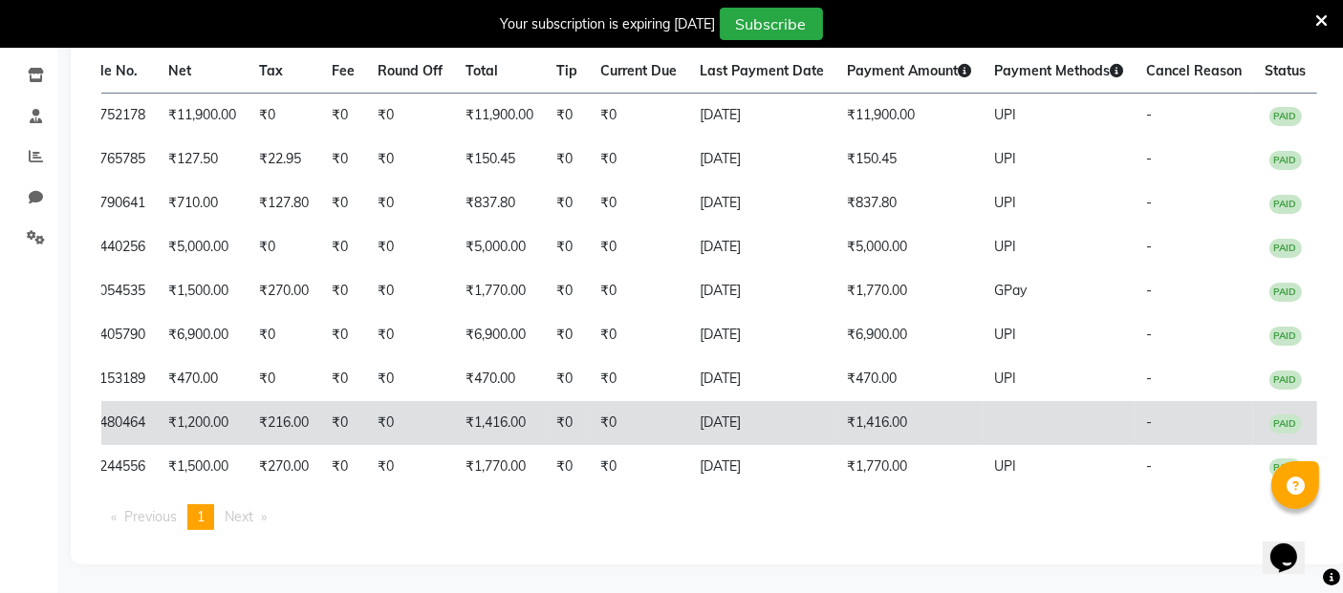
click at [483, 402] on td "₹1,416.00" at bounding box center [499, 423] width 91 height 44
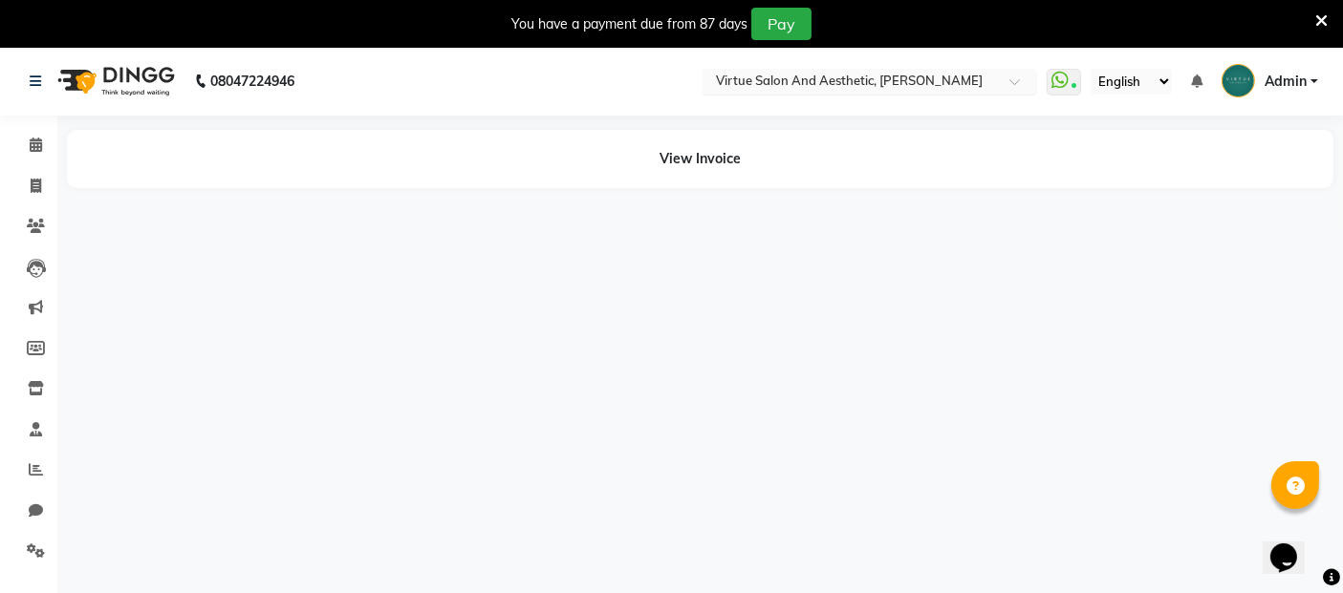
click at [883, 86] on input "text" at bounding box center [850, 83] width 277 height 19
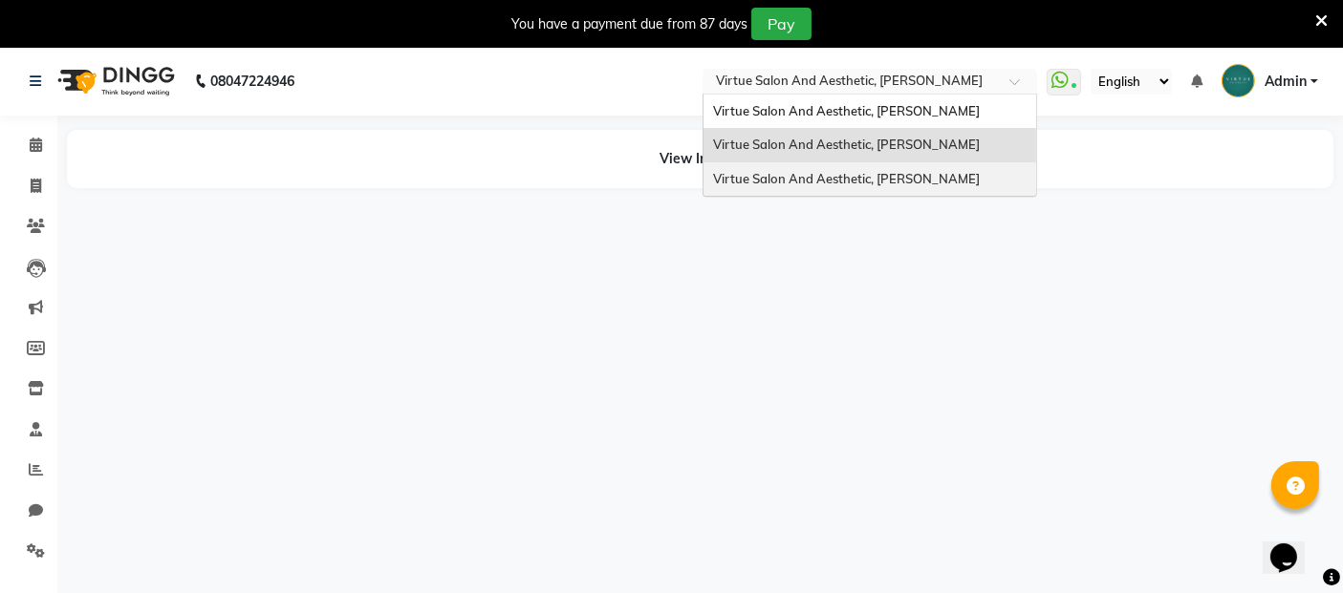
click at [901, 184] on span "Virtue Salon And Aesthetic, [PERSON_NAME]" at bounding box center [846, 178] width 267 height 15
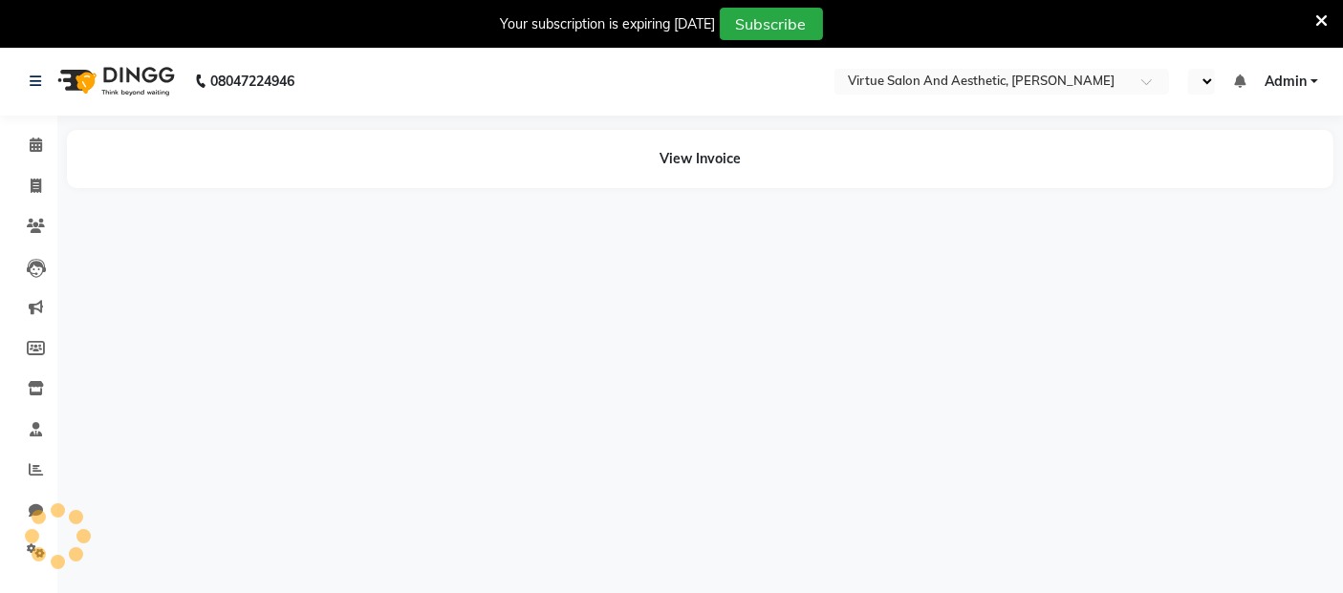
select select "en"
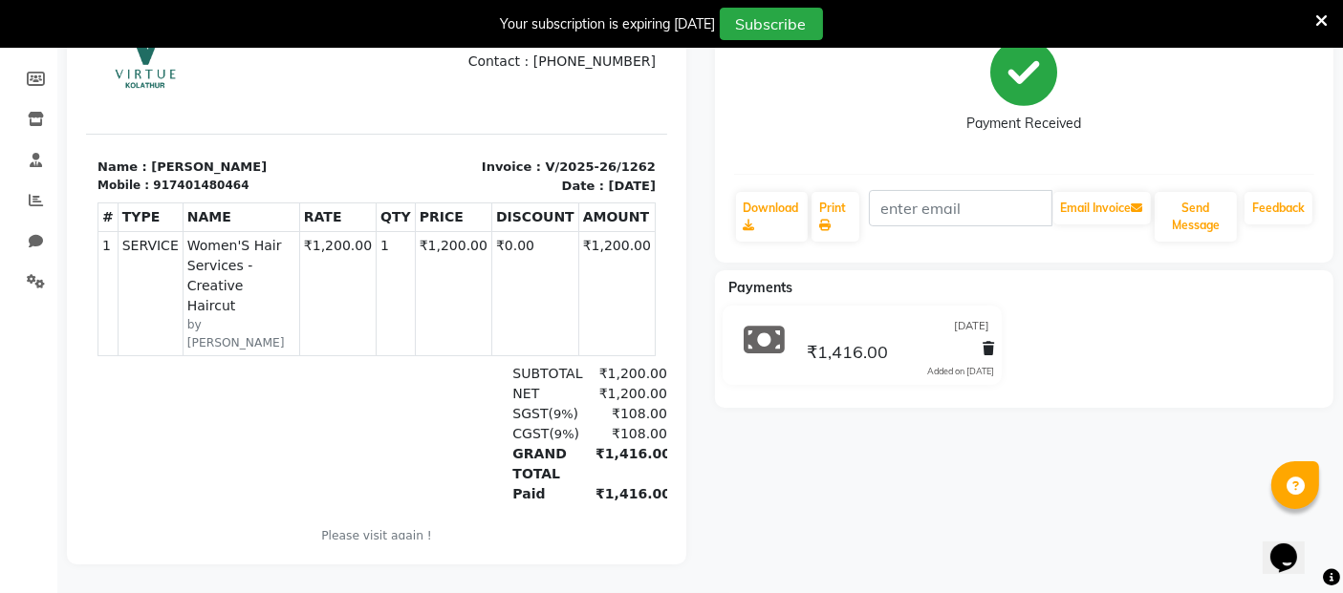
scroll to position [284, 0]
click at [758, 326] on icon at bounding box center [764, 340] width 41 height 36
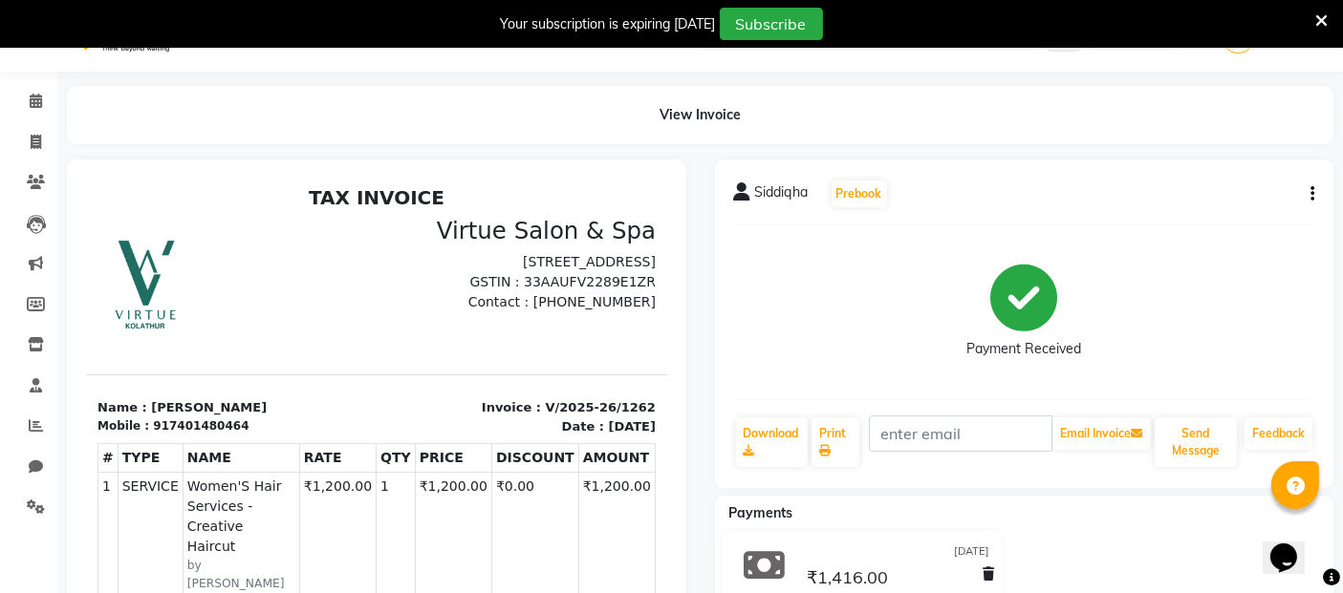
scroll to position [0, 0]
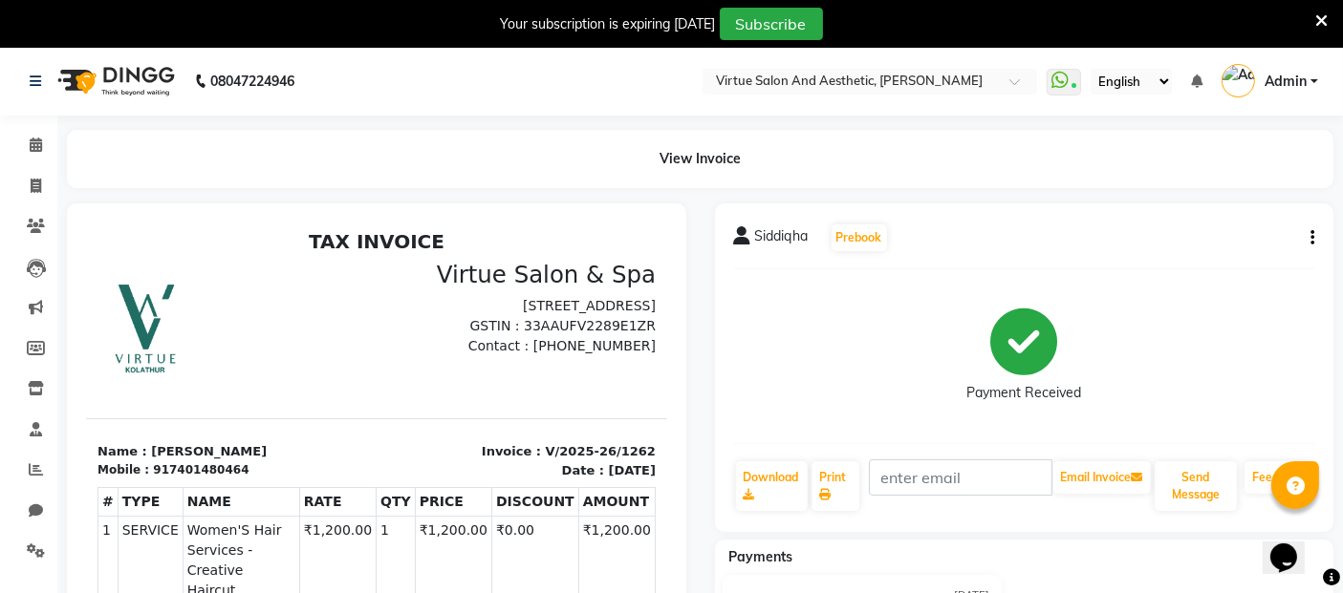
click at [1316, 240] on div "Siddiqha Prebook Payment Received Download Print Email Invoice Send Message Fee…" at bounding box center [1024, 368] width 619 height 329
click at [1310, 238] on icon "button" at bounding box center [1312, 238] width 4 height 1
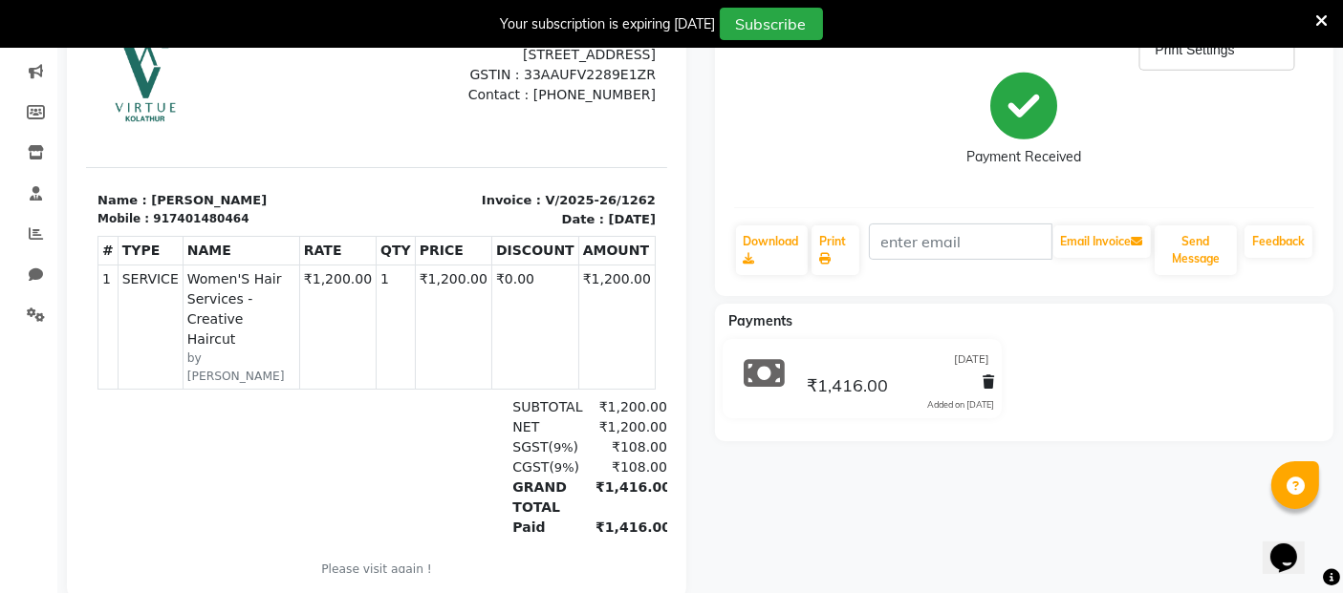
scroll to position [284, 0]
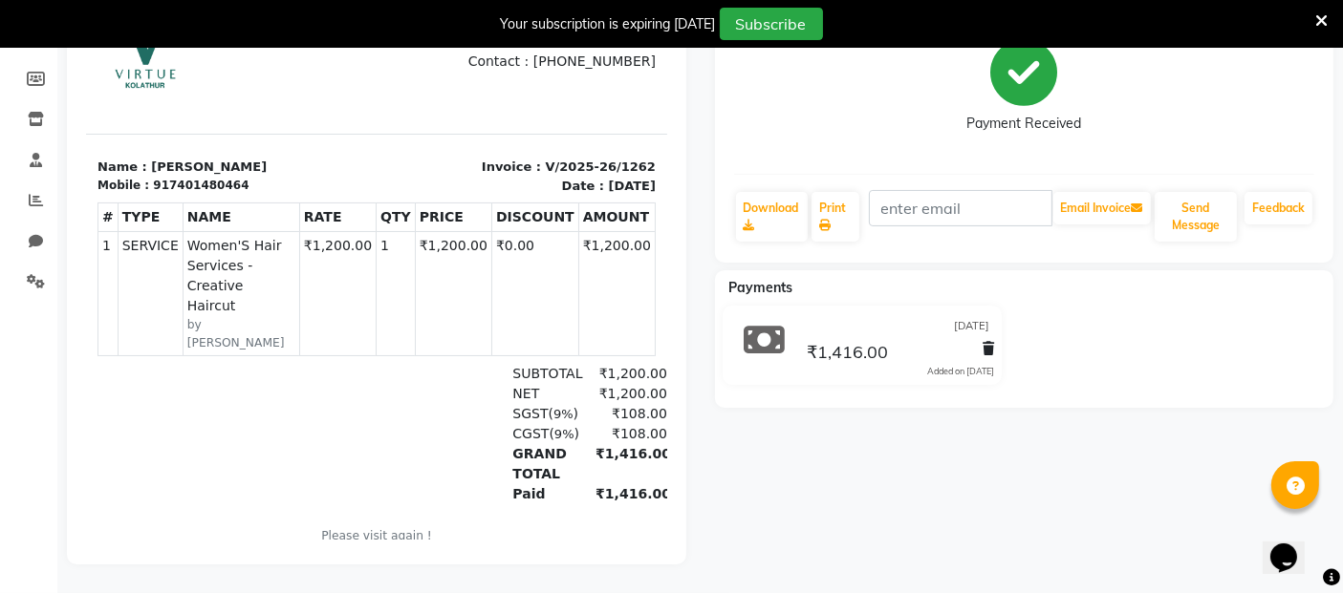
click at [764, 325] on icon at bounding box center [764, 340] width 41 height 36
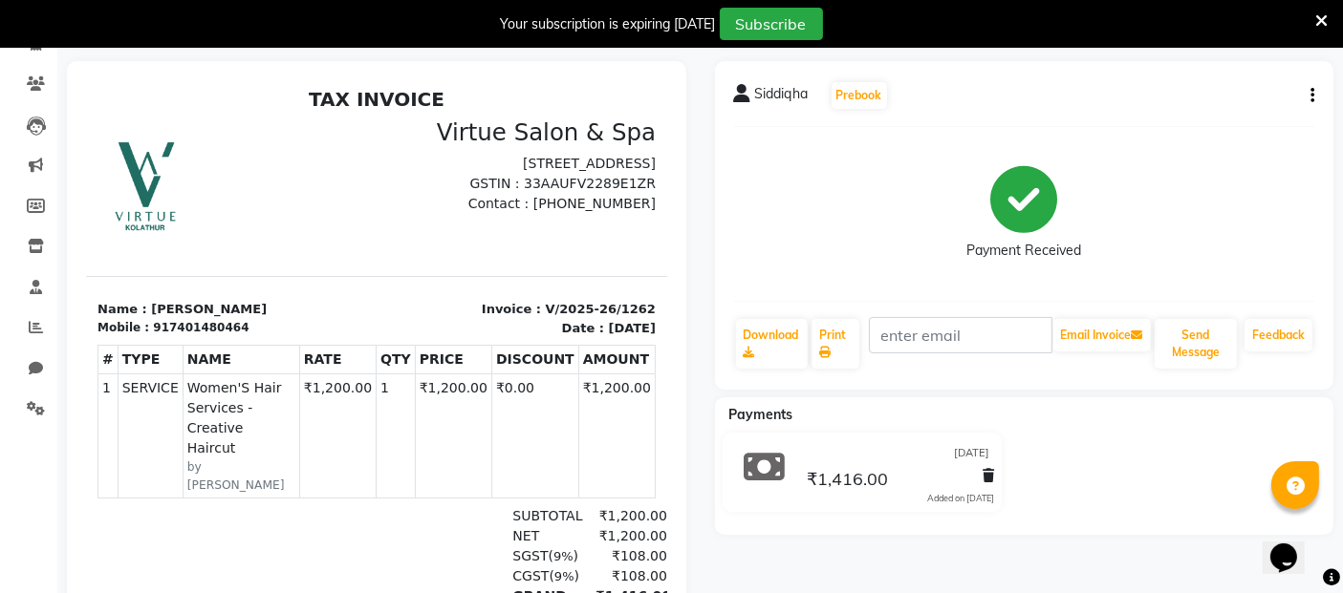
scroll to position [0, 0]
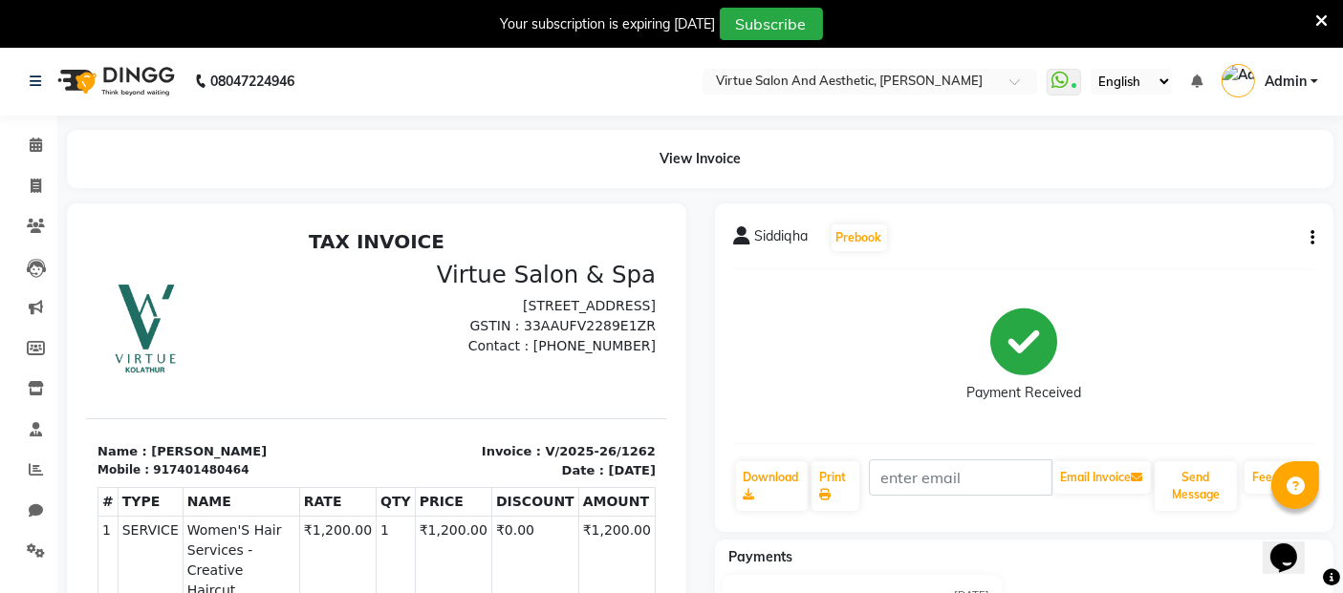
click at [1310, 239] on icon "button" at bounding box center [1312, 238] width 4 height 1
click at [1205, 269] on div "Edit Invoice" at bounding box center [1216, 262] width 131 height 24
select select "service"
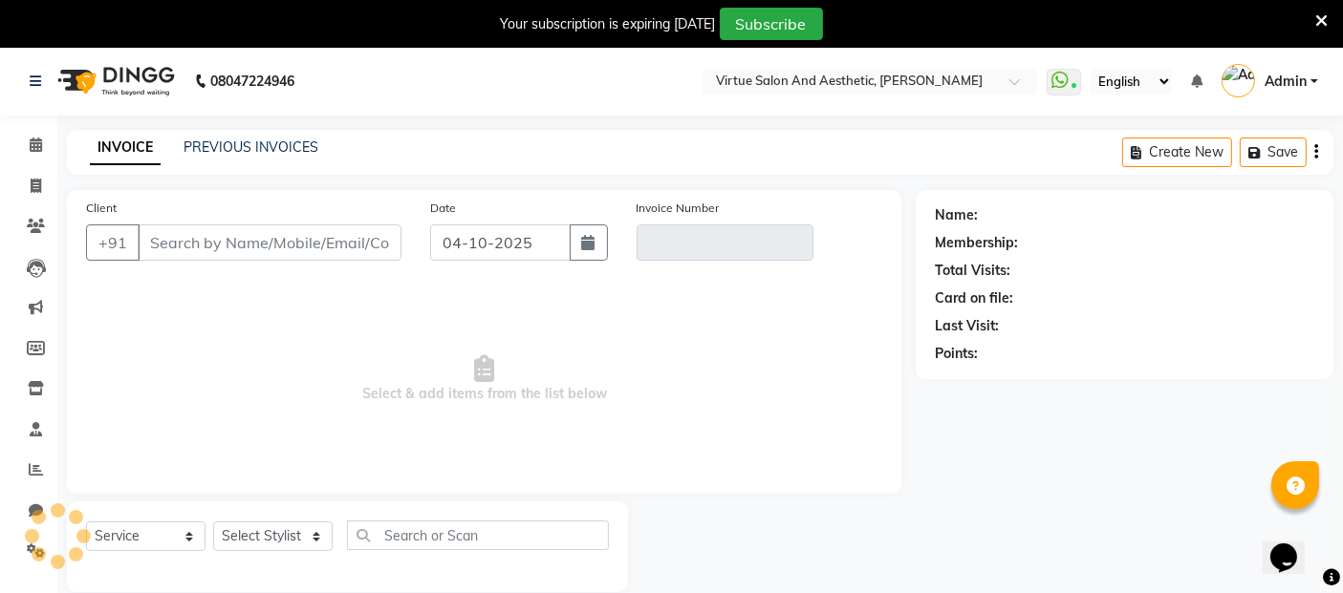
scroll to position [46, 0]
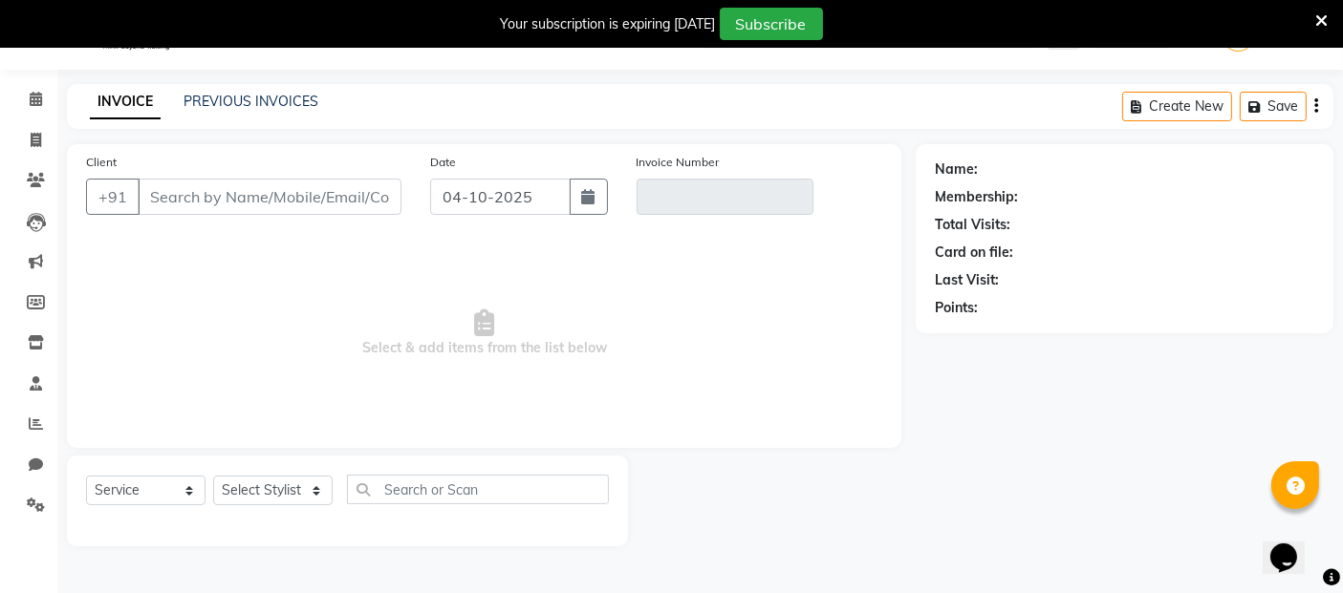
type input "7401480464"
type input "V/2025-26/1262"
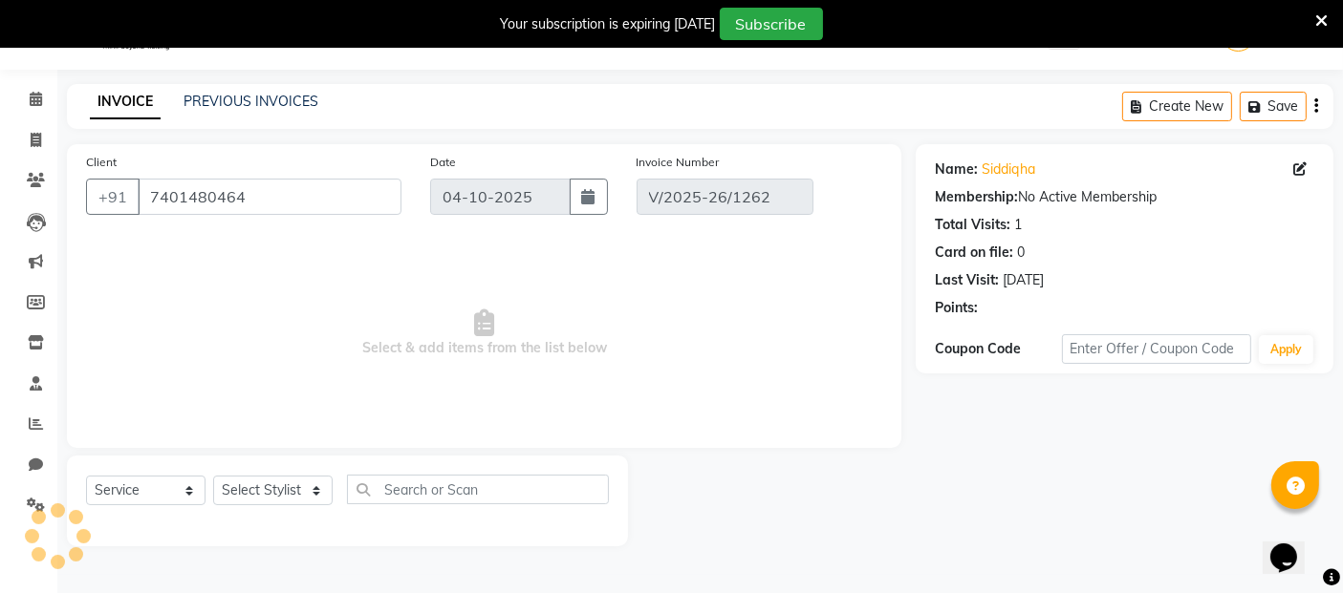
type input "[DATE]"
select select "select"
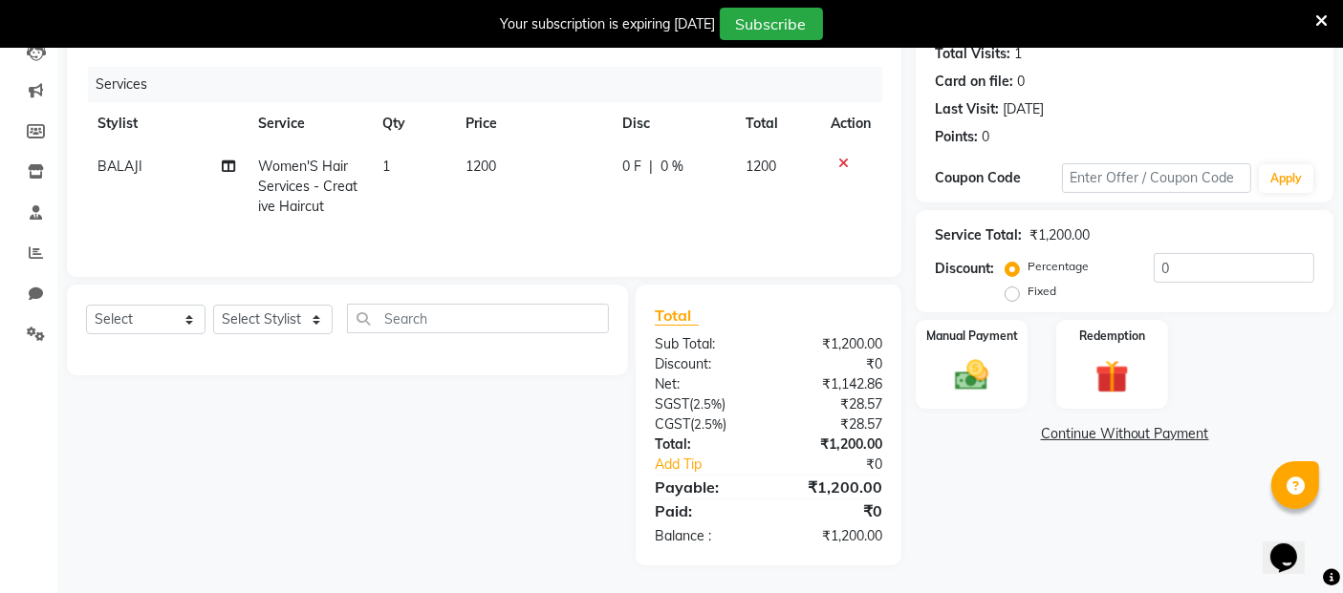
scroll to position [218, 0]
click at [977, 382] on img at bounding box center [971, 375] width 57 height 40
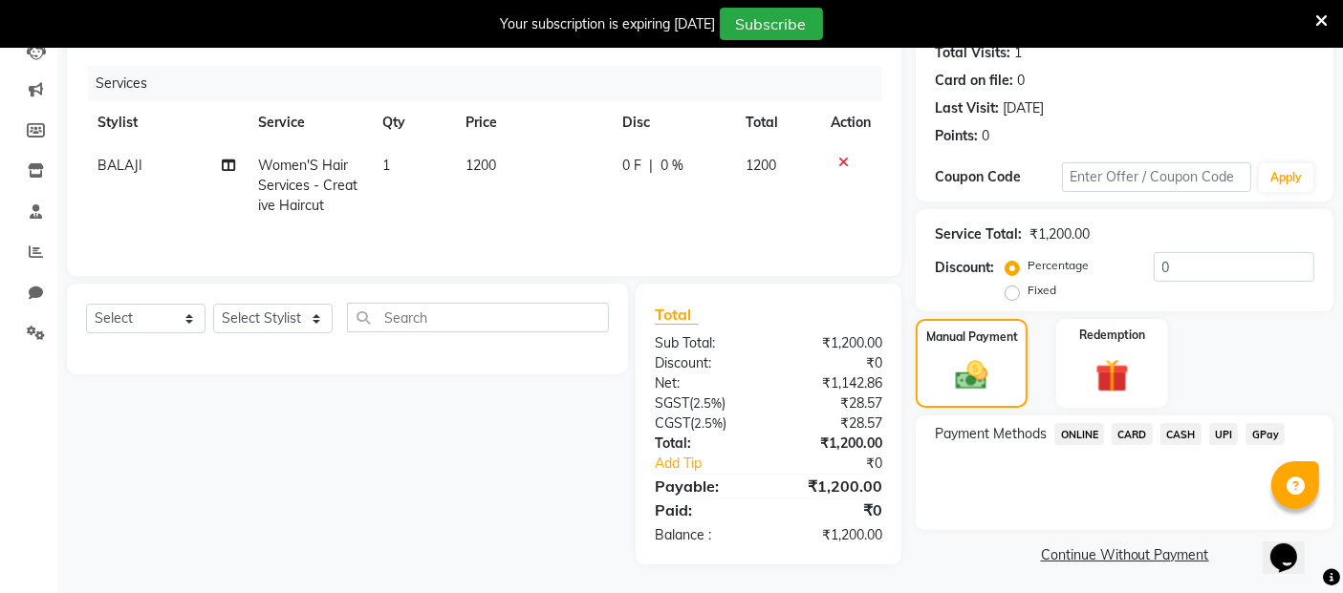
click at [1128, 432] on span "CARD" at bounding box center [1131, 434] width 41 height 22
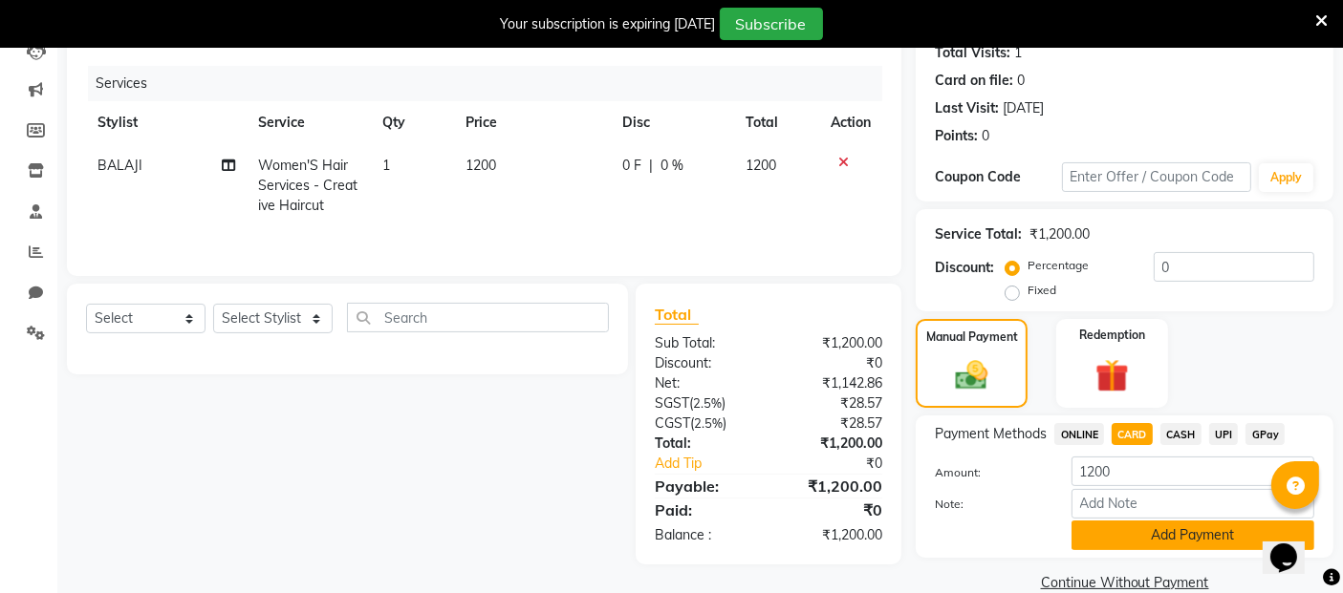
click at [1141, 541] on button "Add Payment" at bounding box center [1192, 536] width 243 height 30
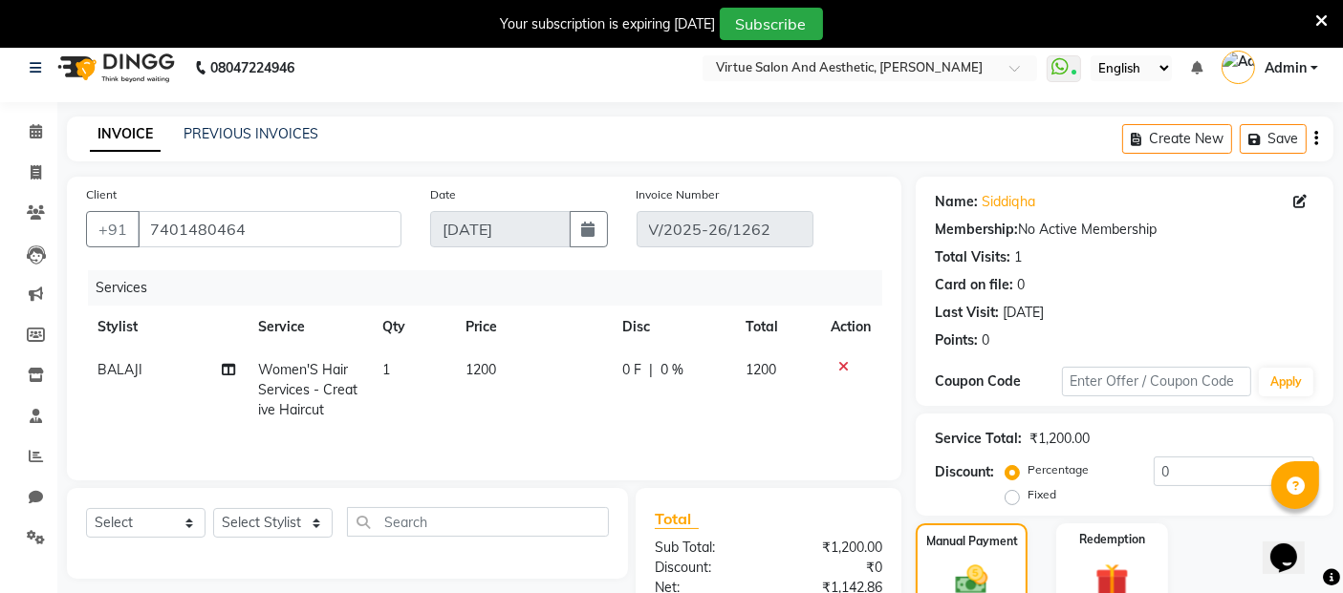
scroll to position [0, 0]
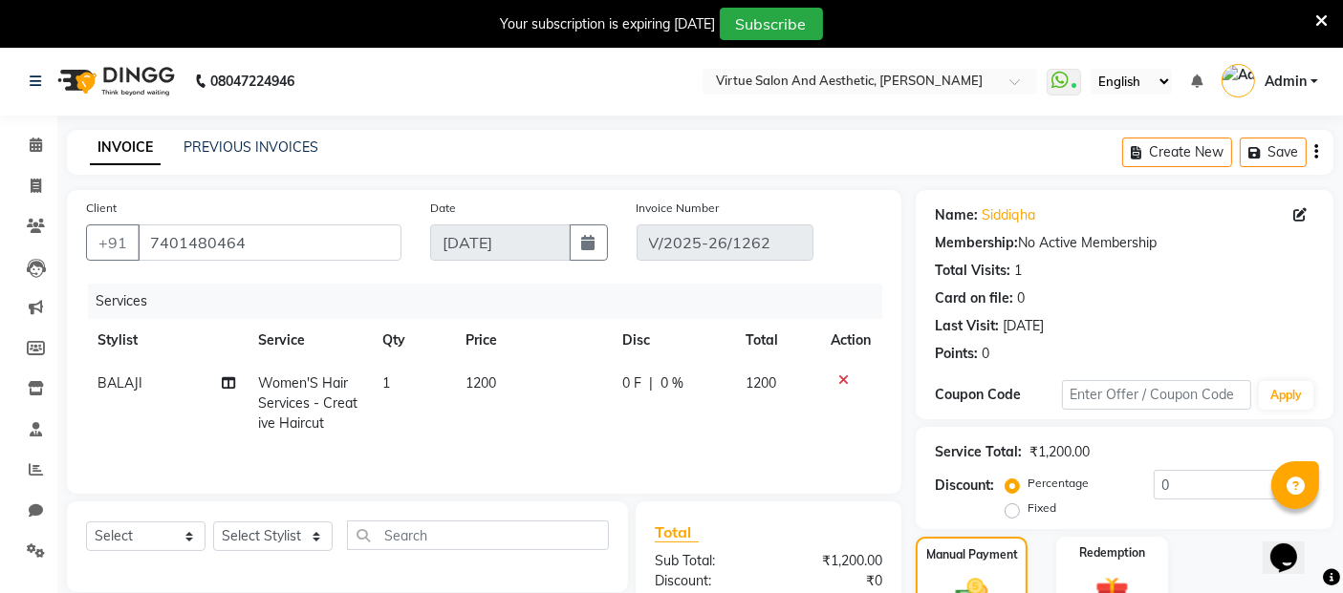
click at [1324, 157] on div "Create New Save" at bounding box center [1227, 152] width 211 height 45
click at [1320, 153] on div "Create New Save" at bounding box center [1227, 152] width 211 height 45
click at [1312, 153] on div "Create New Save" at bounding box center [1227, 152] width 211 height 45
click at [1317, 153] on icon "button" at bounding box center [1316, 152] width 4 height 1
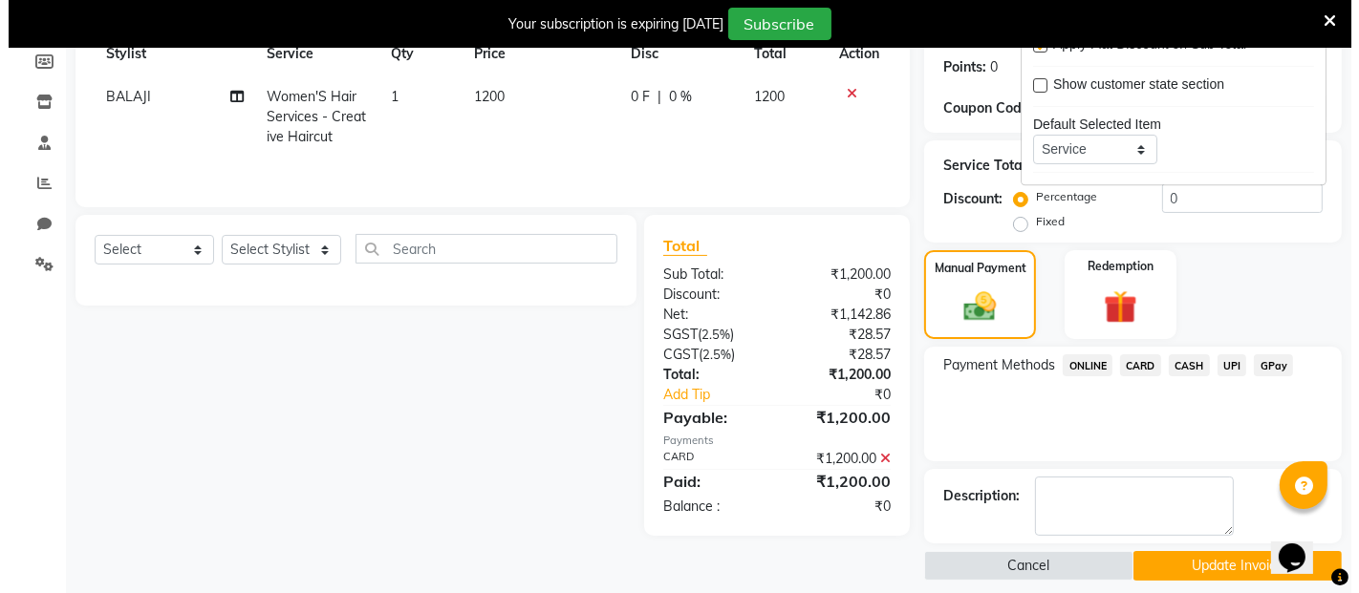
scroll to position [301, 0]
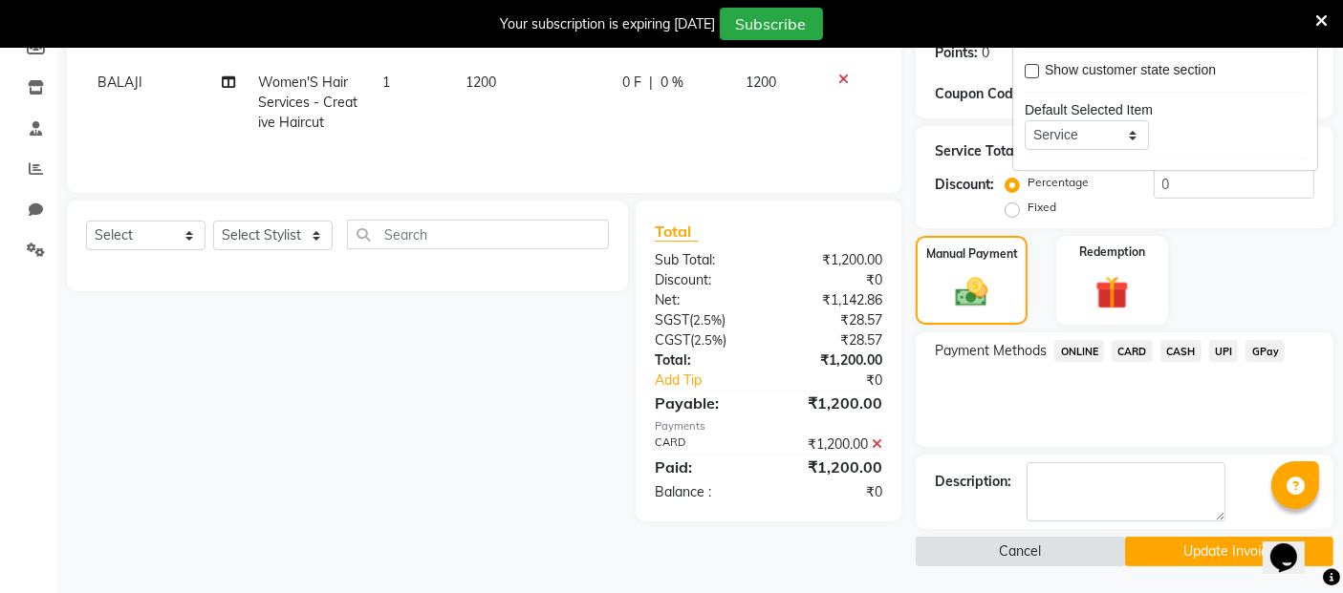
click at [1051, 550] on button "Cancel" at bounding box center [1020, 552] width 208 height 30
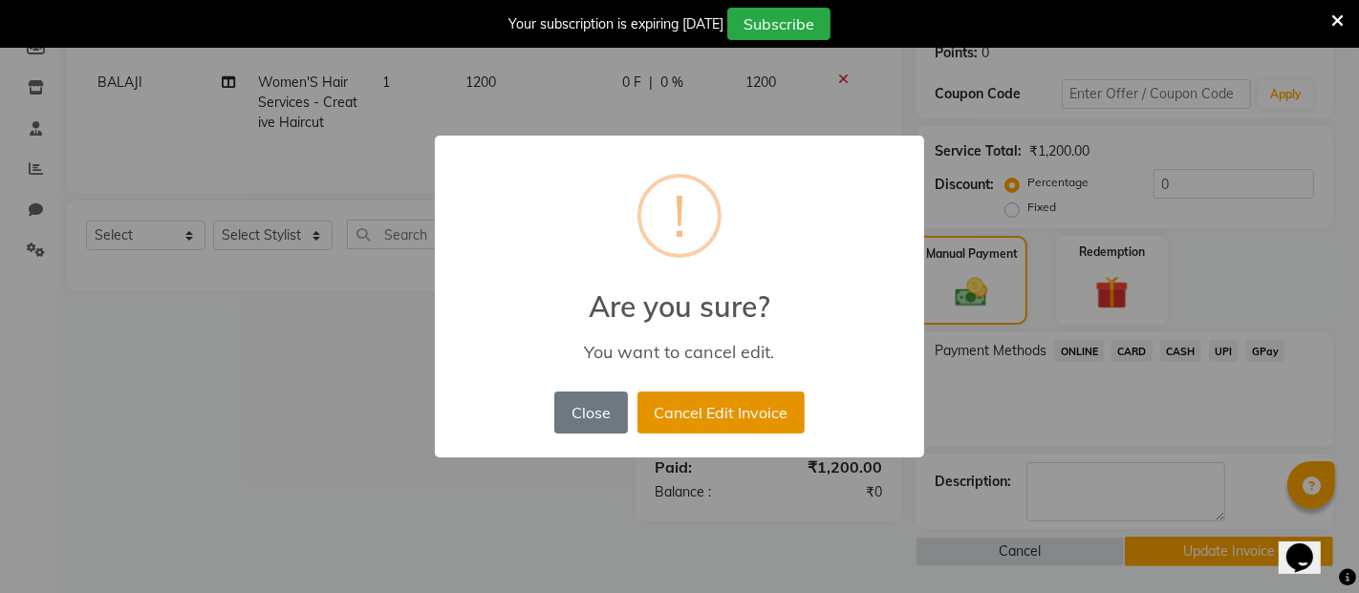
click at [760, 418] on button "Cancel Edit Invoice" at bounding box center [720, 413] width 167 height 42
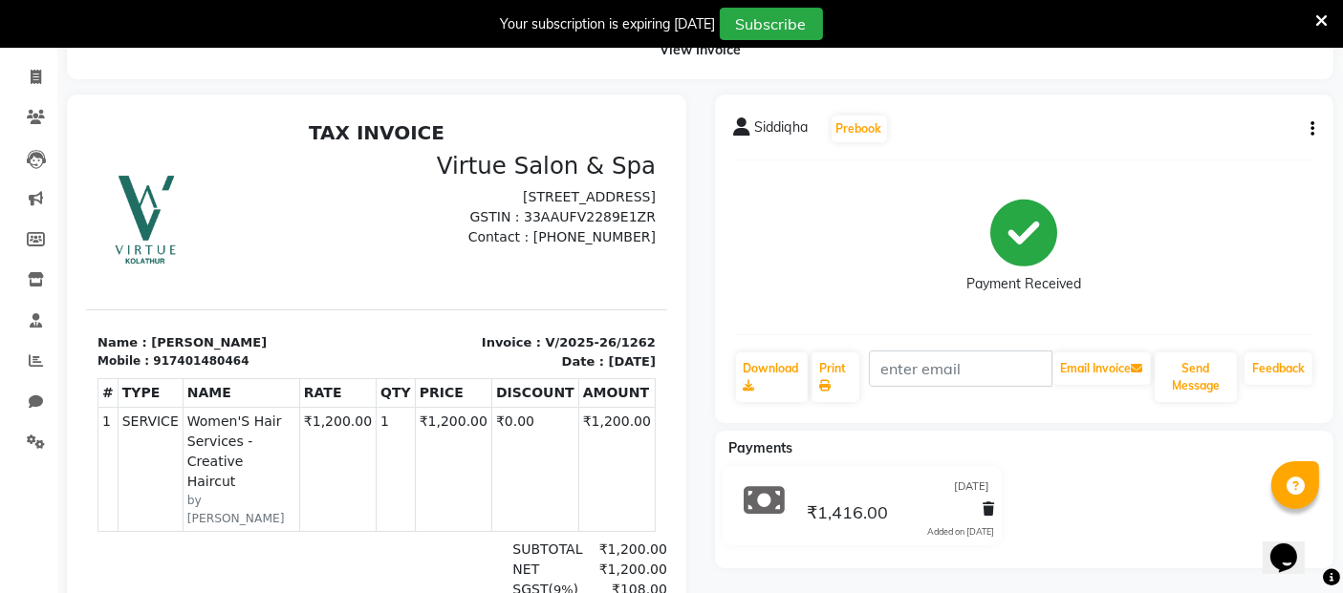
scroll to position [72, 0]
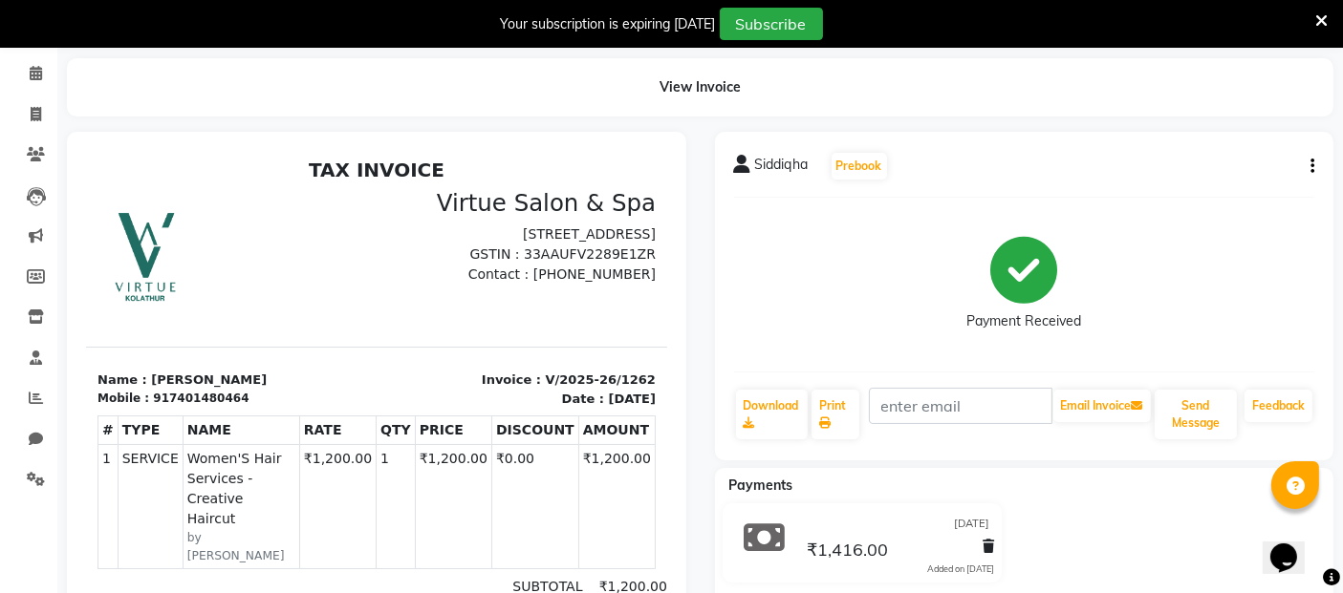
click at [1311, 166] on icon "button" at bounding box center [1312, 166] width 4 height 1
click at [1212, 196] on div "Edit Invoice" at bounding box center [1216, 191] width 131 height 24
select select "service"
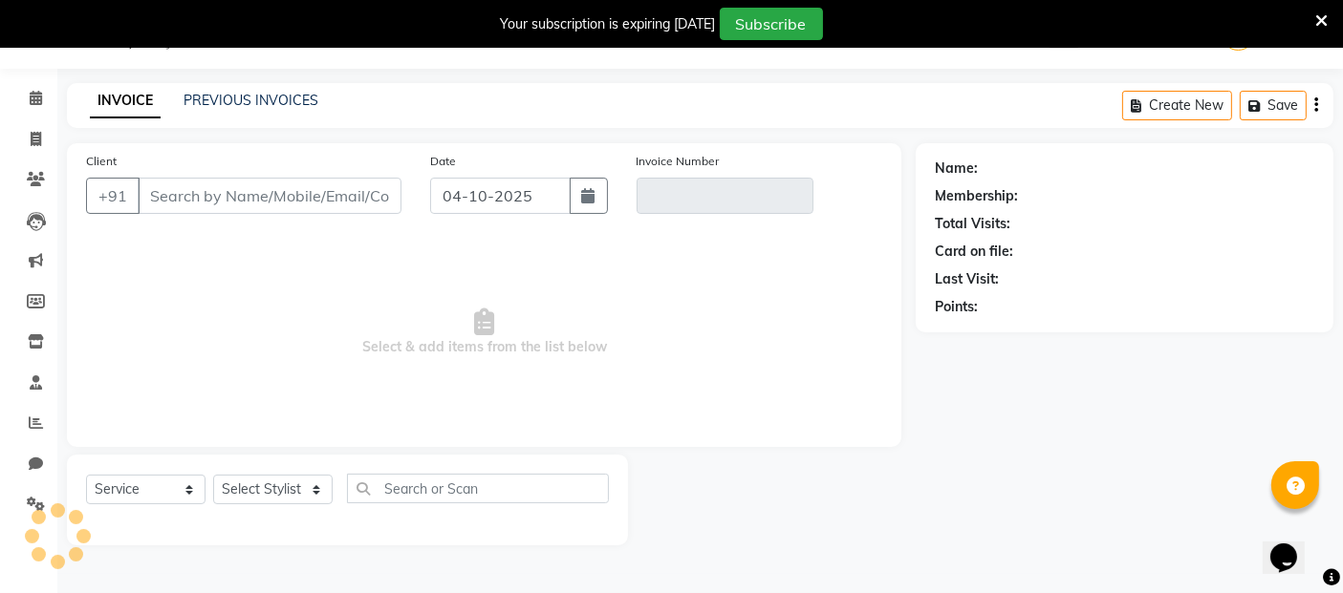
scroll to position [46, 0]
type input "7401480464"
type input "V/2025-26/1262"
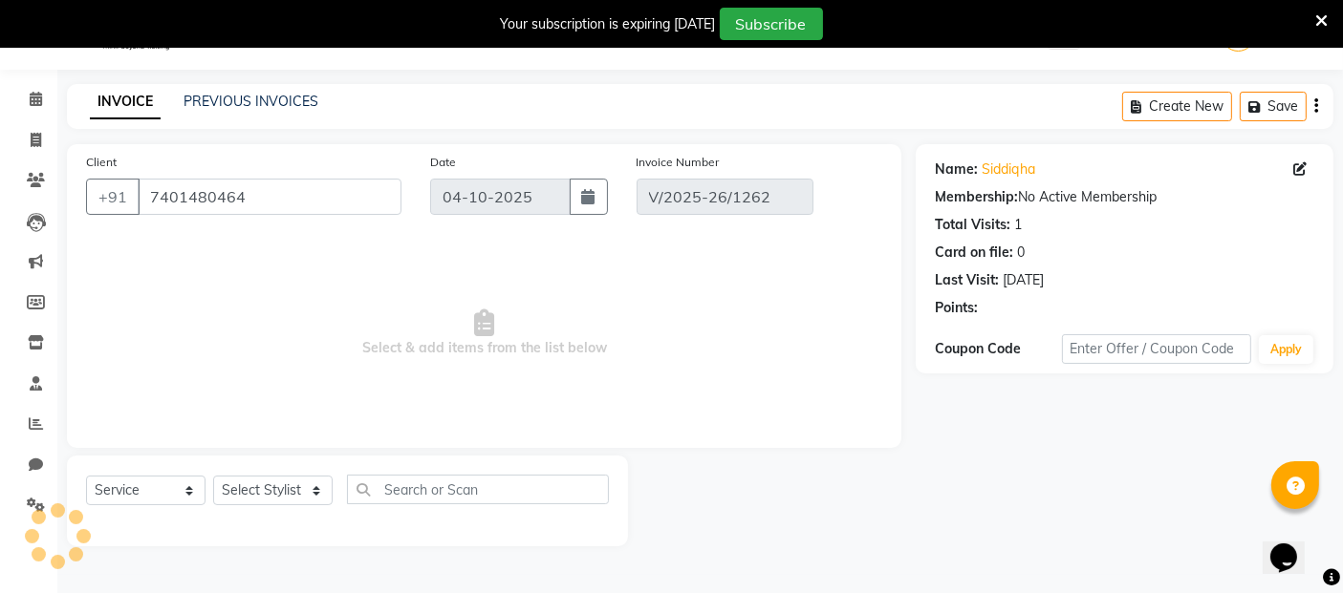
type input "[DATE]"
select select "select"
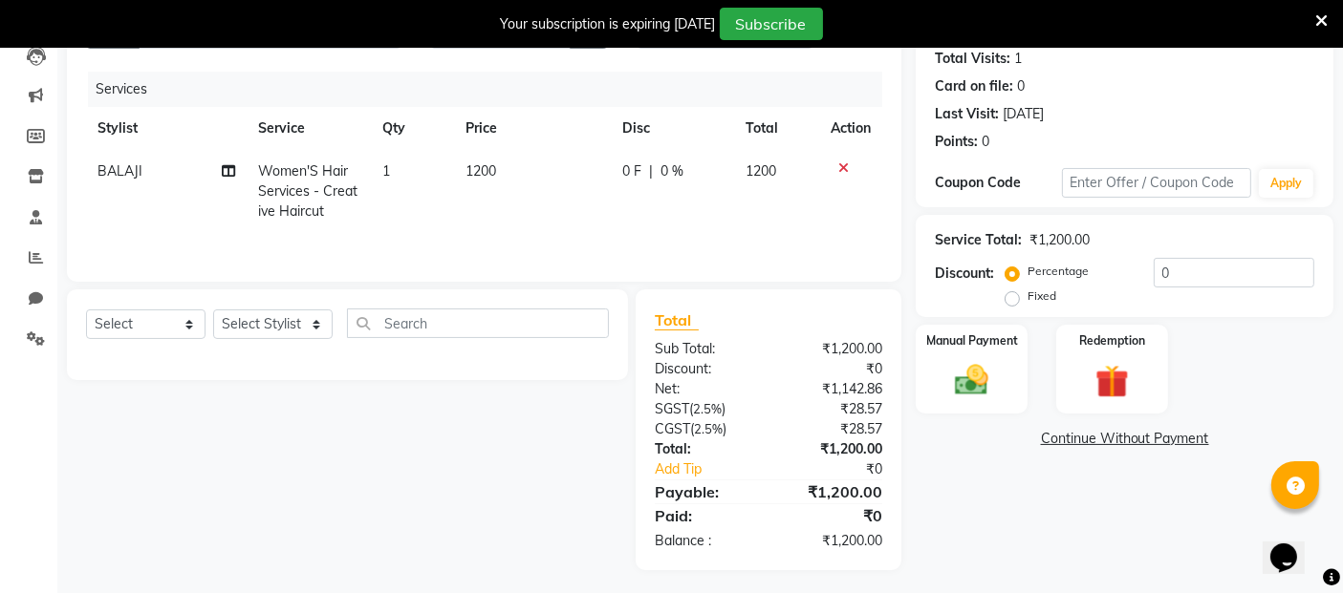
scroll to position [218, 0]
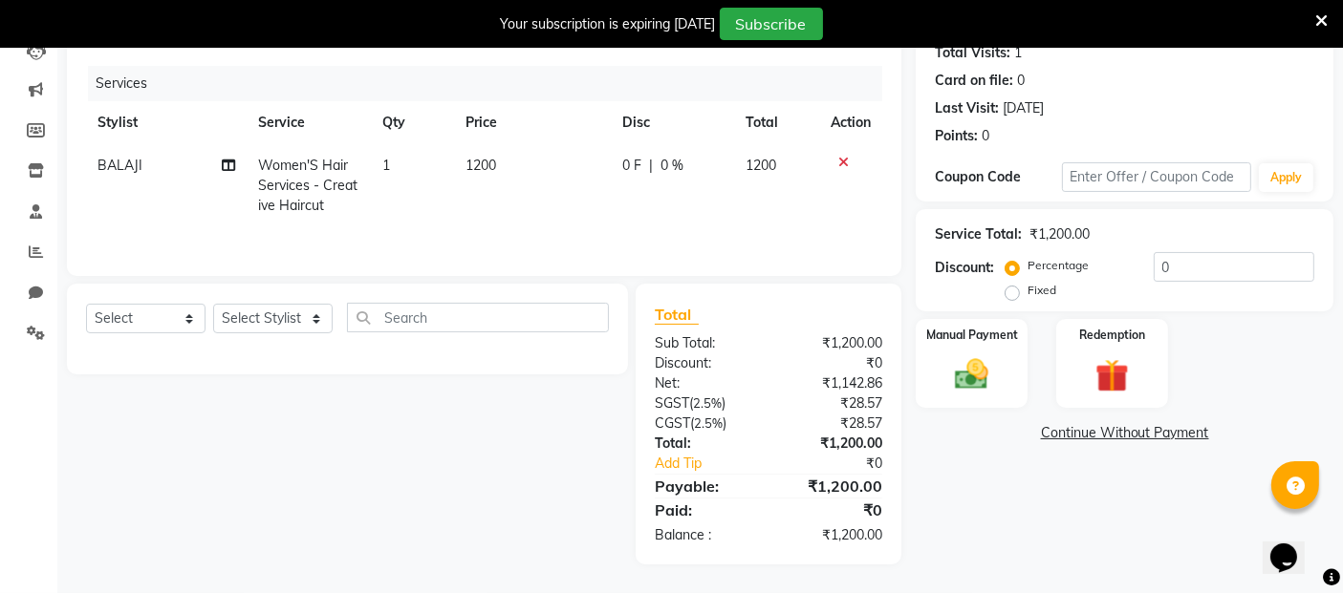
click at [718, 396] on span "2.5%" at bounding box center [707, 403] width 29 height 15
click at [687, 408] on span "SGST" at bounding box center [672, 403] width 34 height 17
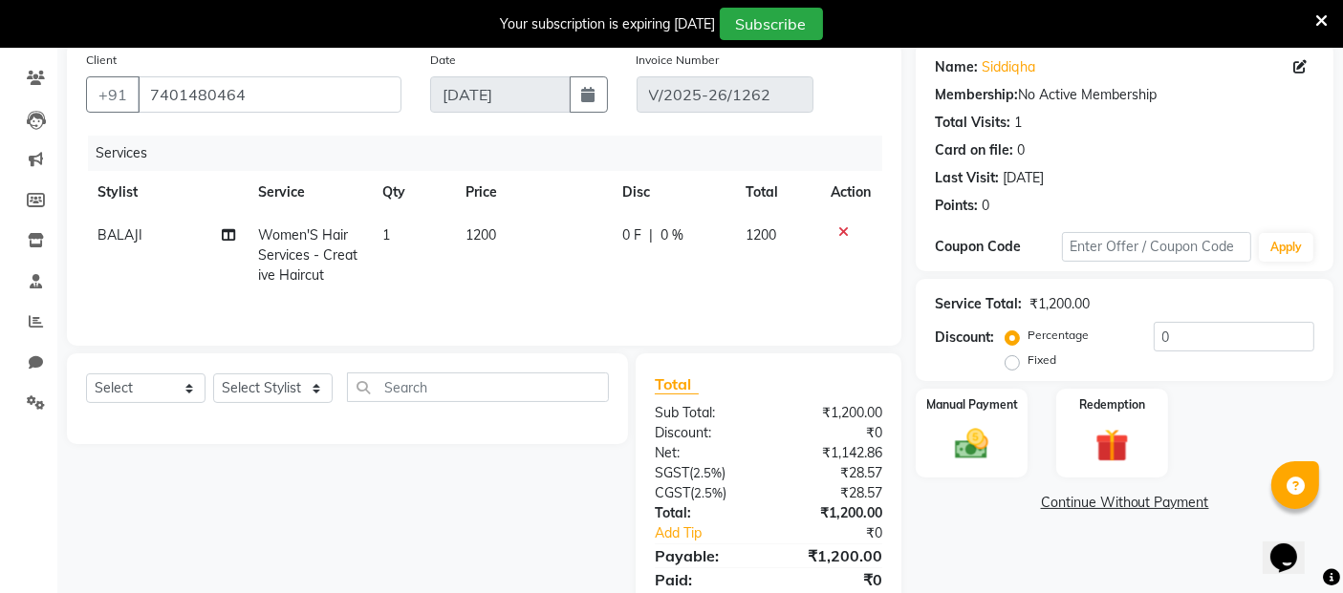
scroll to position [0, 0]
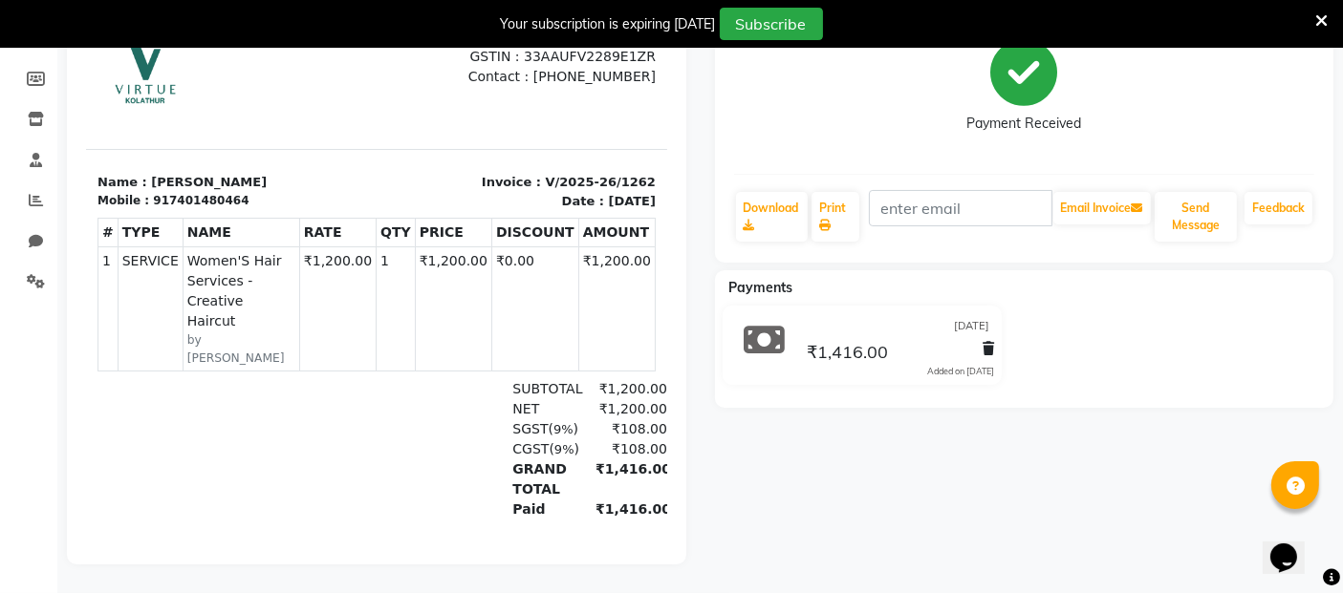
scroll to position [284, 0]
